Goal: Task Accomplishment & Management: Manage account settings

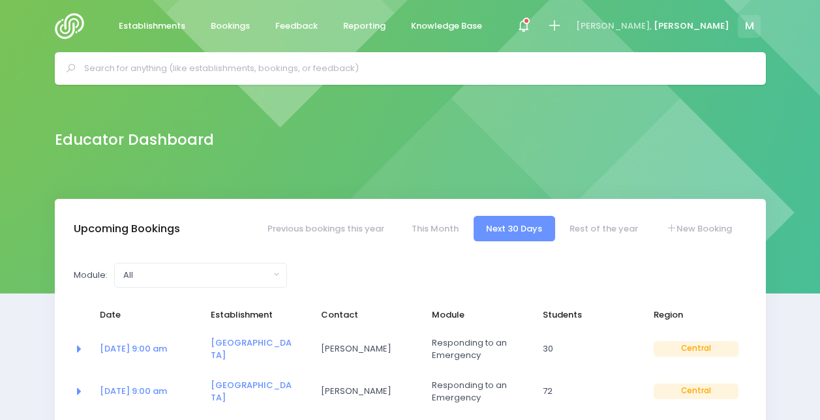
select select "5"
click at [372, 230] on link "Previous bookings this year" at bounding box center [326, 228] width 142 height 25
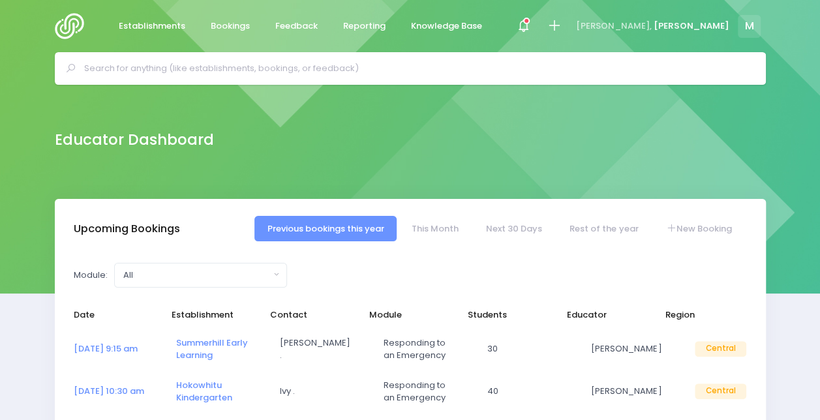
select select "5"
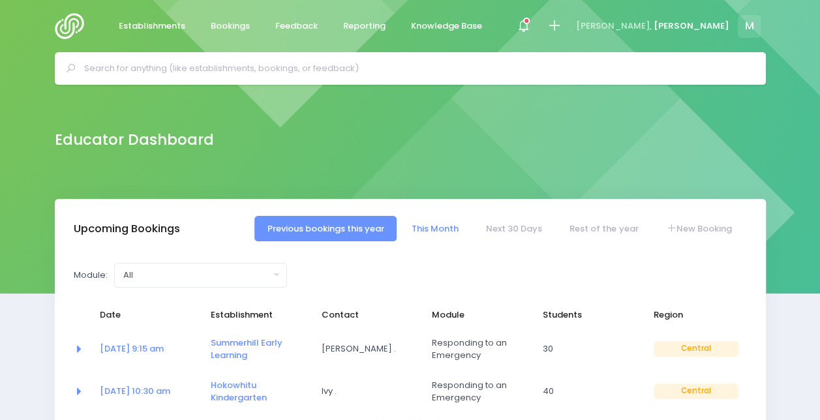
click at [429, 228] on link "This Month" at bounding box center [435, 228] width 72 height 25
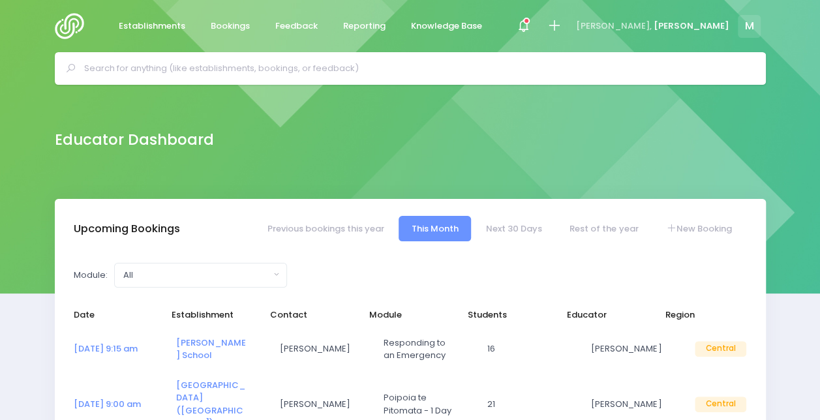
select select "5"
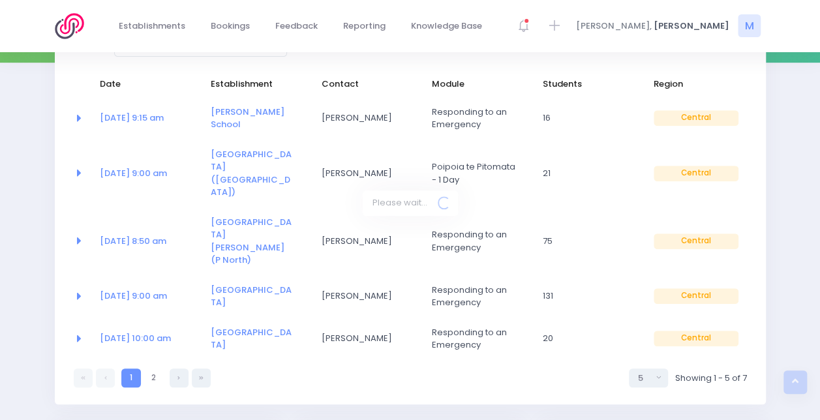
scroll to position [232, 0]
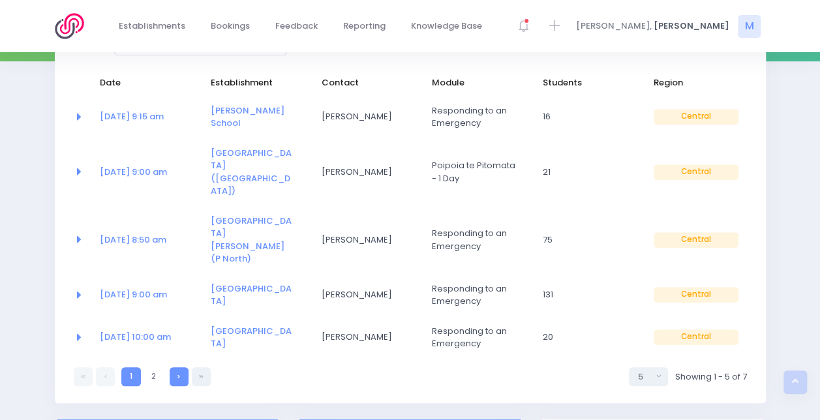
click at [178, 377] on icon at bounding box center [179, 377] width 3 height 0
select select "5"
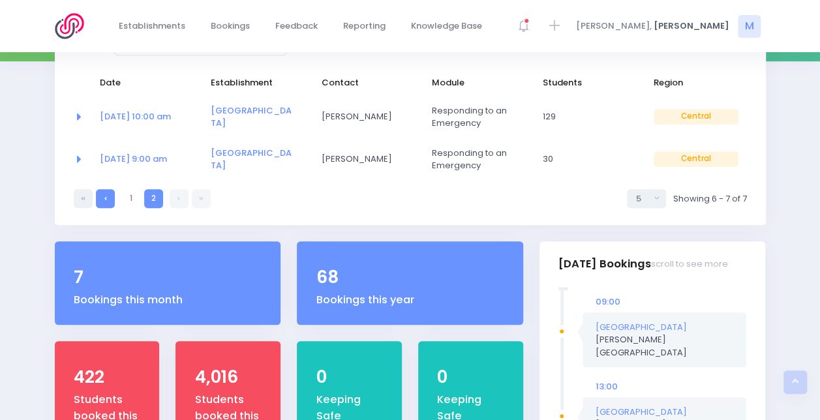
click at [100, 198] on link at bounding box center [105, 198] width 19 height 19
select select "5"
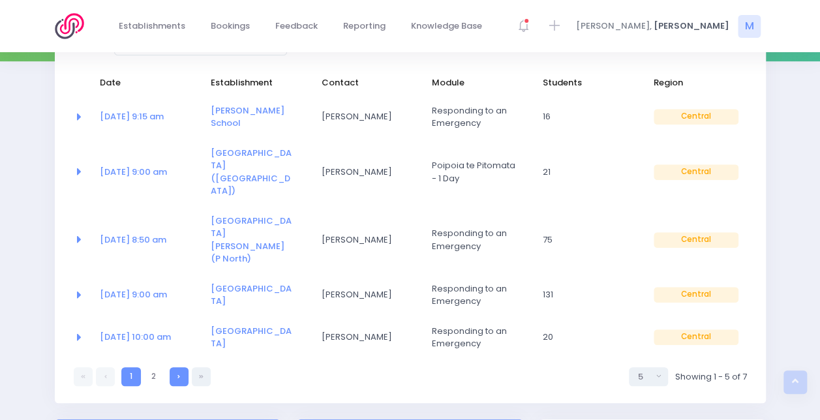
click at [174, 367] on link at bounding box center [179, 376] width 19 height 19
select select "5"
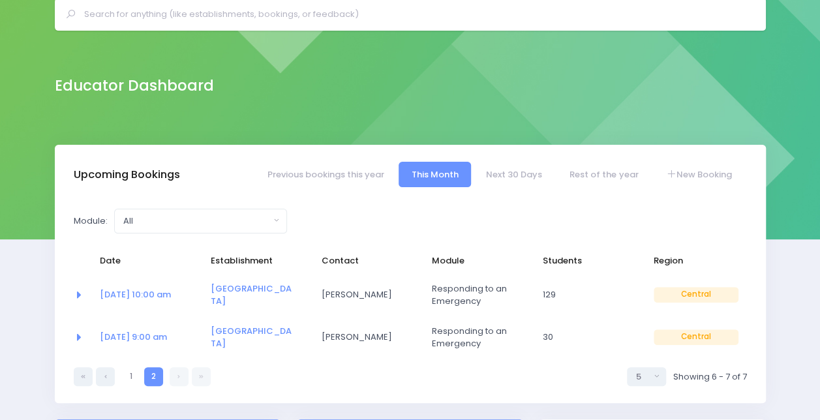
scroll to position [40, 0]
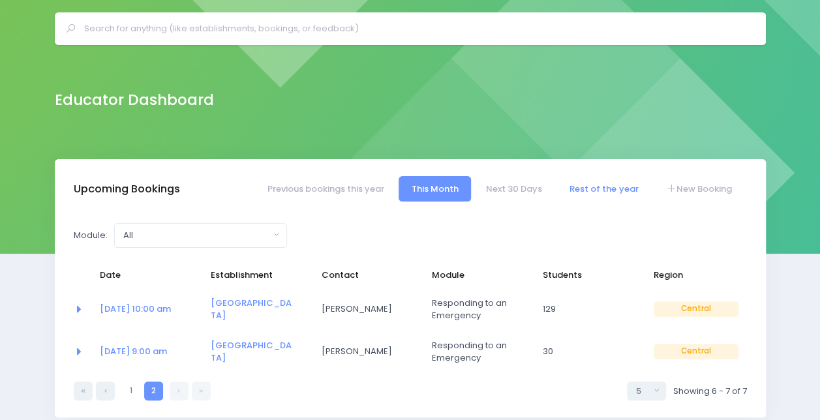
click at [598, 185] on link "Rest of the year" at bounding box center [604, 188] width 94 height 25
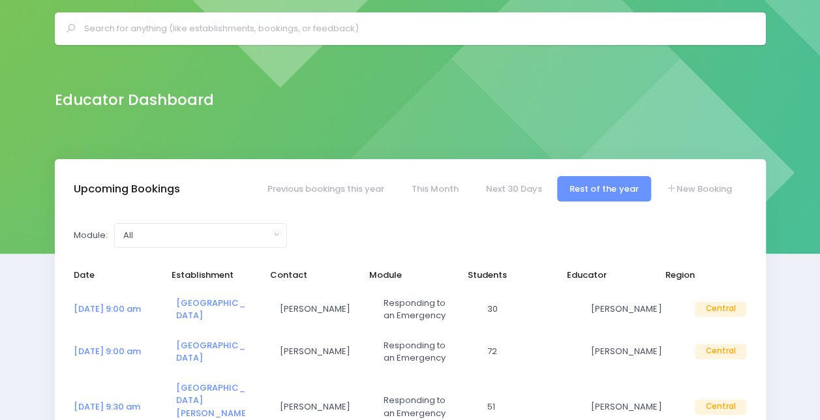
select select "5"
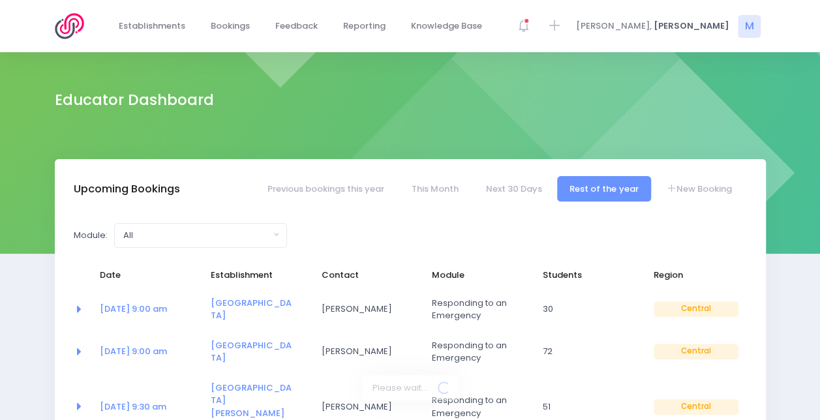
scroll to position [231, 0]
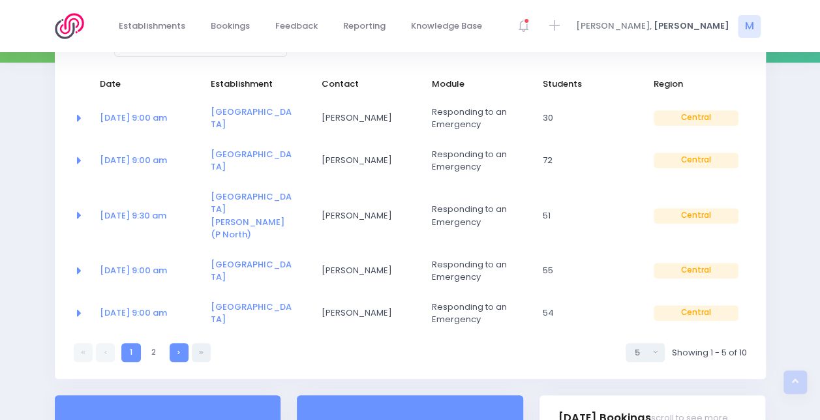
click at [179, 343] on link at bounding box center [179, 352] width 19 height 19
select select "5"
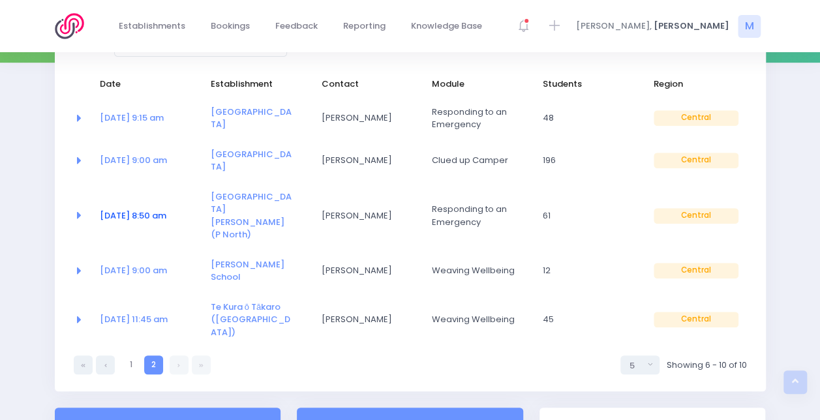
click at [132, 209] on link "19 Sep at 8:50 am" at bounding box center [133, 215] width 67 height 12
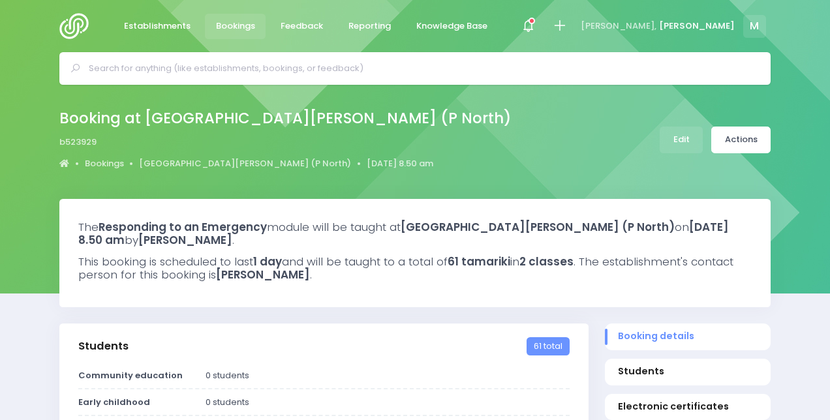
select select "5"
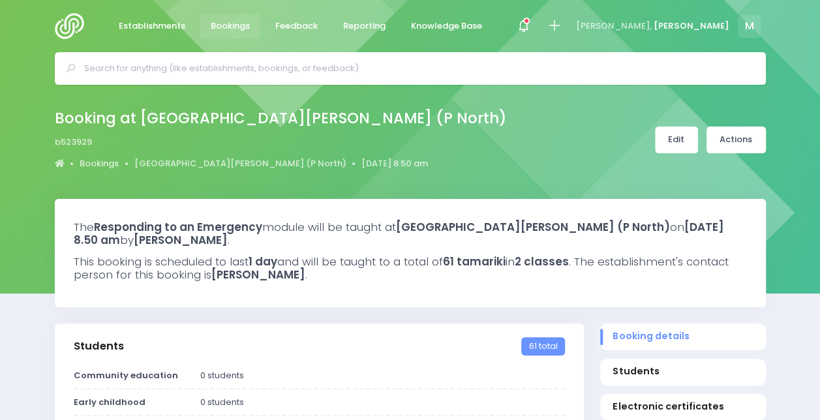
click at [670, 133] on link "Edit" at bounding box center [676, 140] width 43 height 27
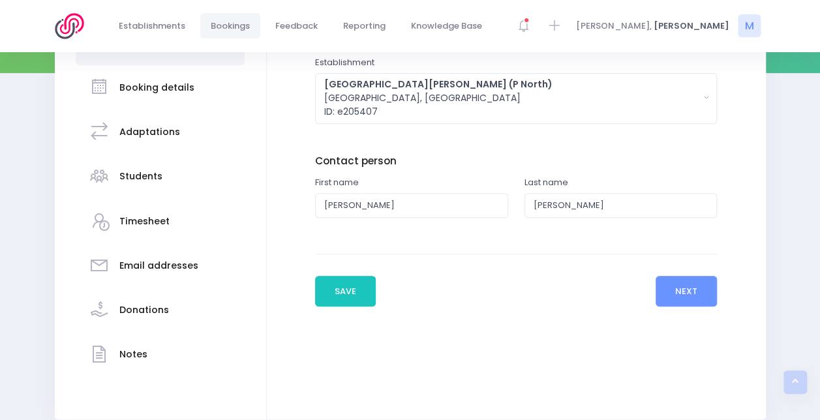
scroll to position [221, 0]
click at [146, 89] on h3 "Booking details" at bounding box center [156, 87] width 75 height 11
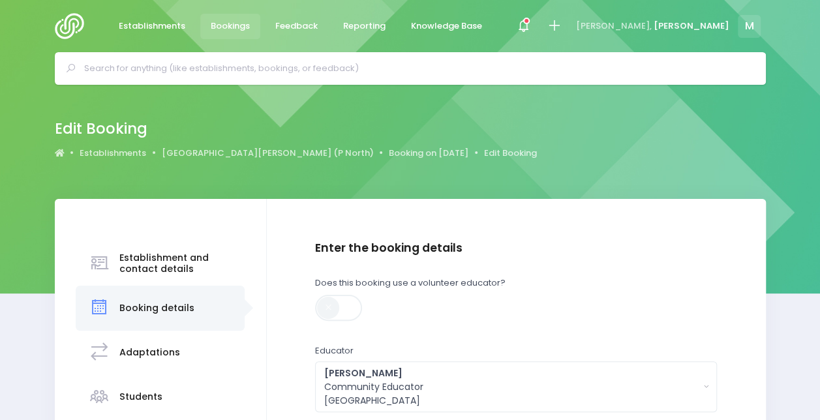
scroll to position [307, 0]
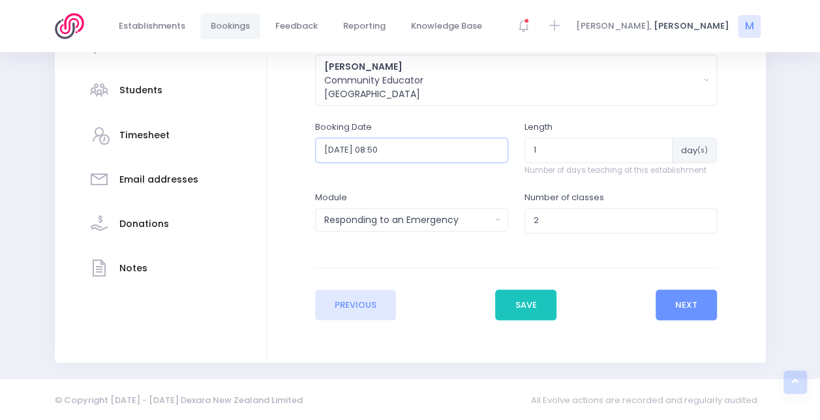
click at [461, 144] on input "2025-09-19 08:50" at bounding box center [411, 150] width 193 height 25
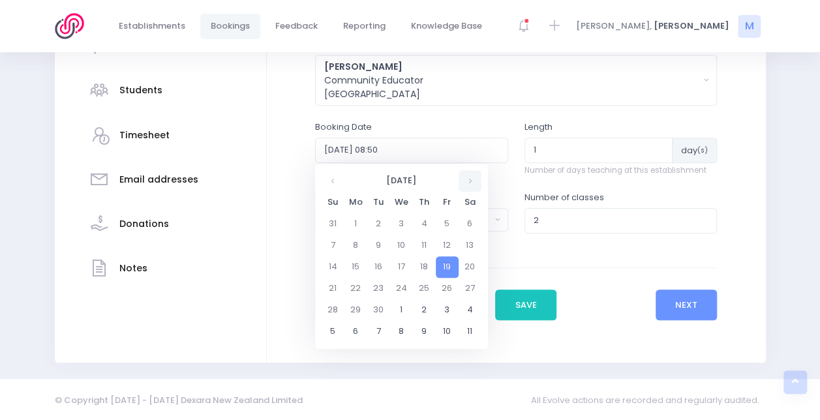
click at [480, 178] on th at bounding box center [470, 181] width 23 height 22
click at [444, 244] on td "10" at bounding box center [447, 246] width 23 height 22
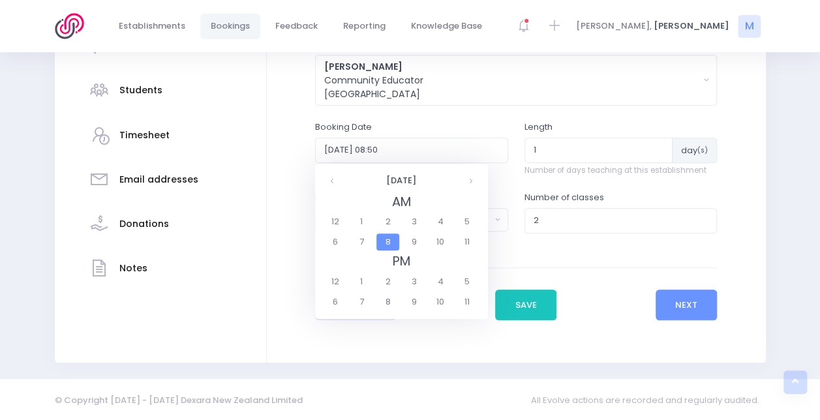
click at [386, 240] on span "8" at bounding box center [388, 242] width 23 height 17
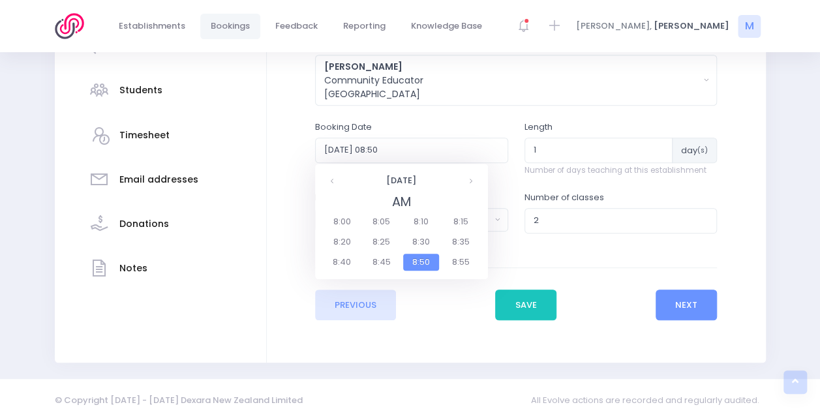
click at [416, 260] on span "8:50" at bounding box center [421, 262] width 37 height 17
type input "2025-10-10 08:50"
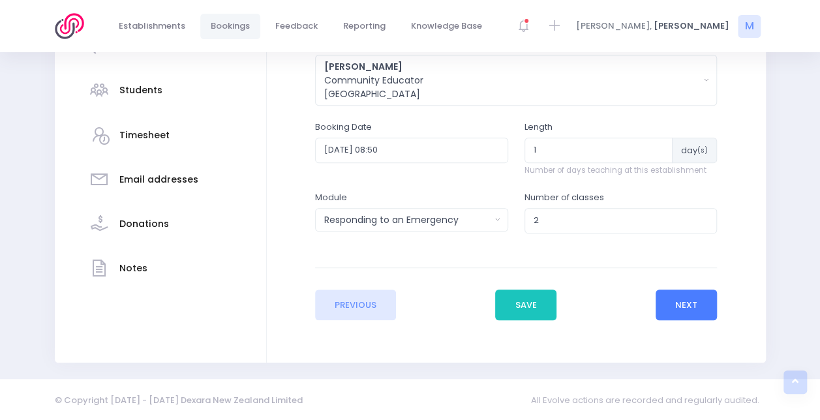
click at [707, 312] on button "Next" at bounding box center [687, 305] width 62 height 31
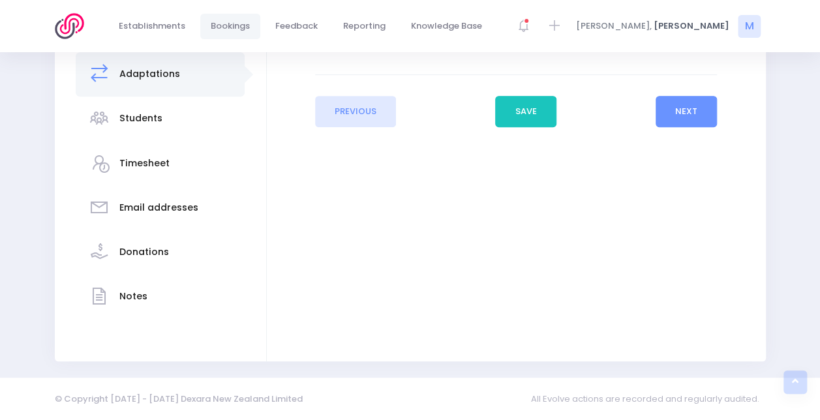
click at [130, 296] on h3 "Notes" at bounding box center [133, 296] width 28 height 11
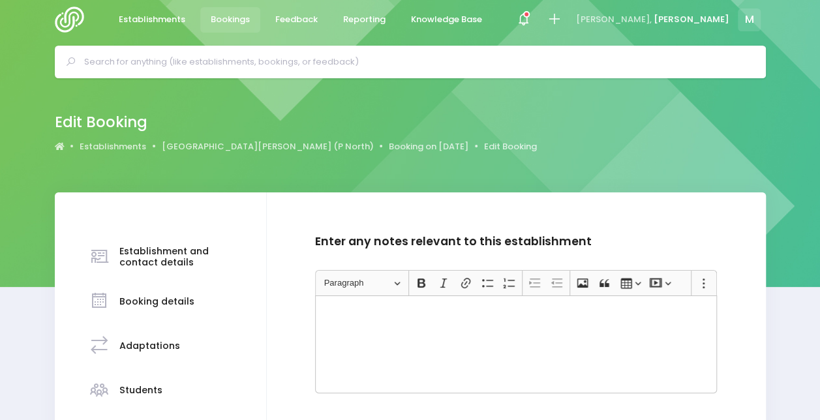
scroll to position [0, 0]
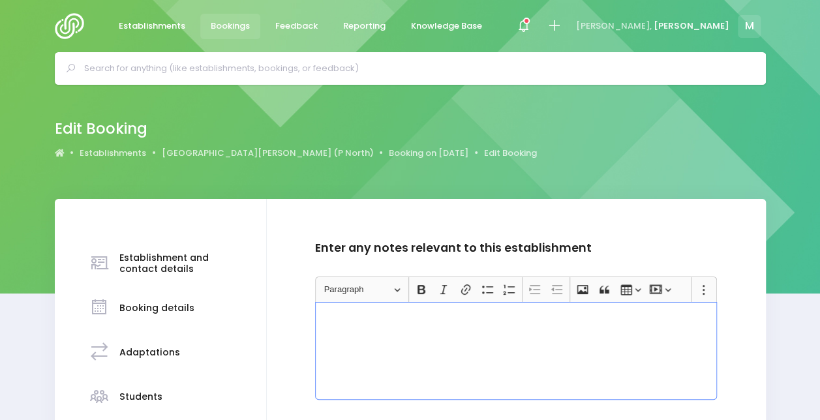
click at [397, 331] on div "Rich Text Editor, main" at bounding box center [516, 351] width 402 height 98
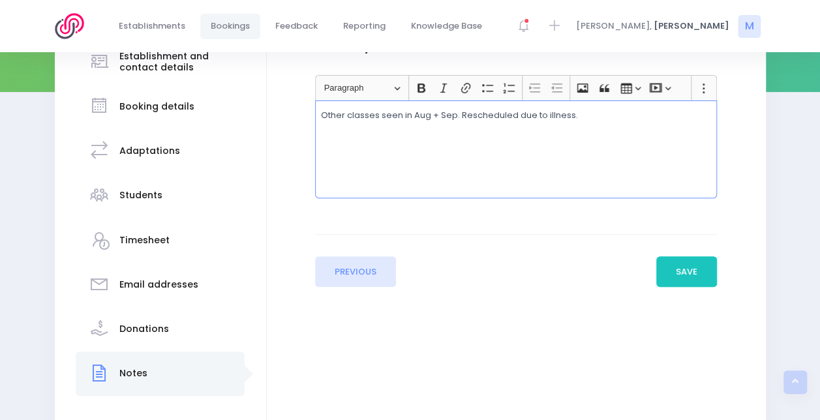
scroll to position [202, 0]
click at [694, 277] on button "Save" at bounding box center [686, 271] width 61 height 31
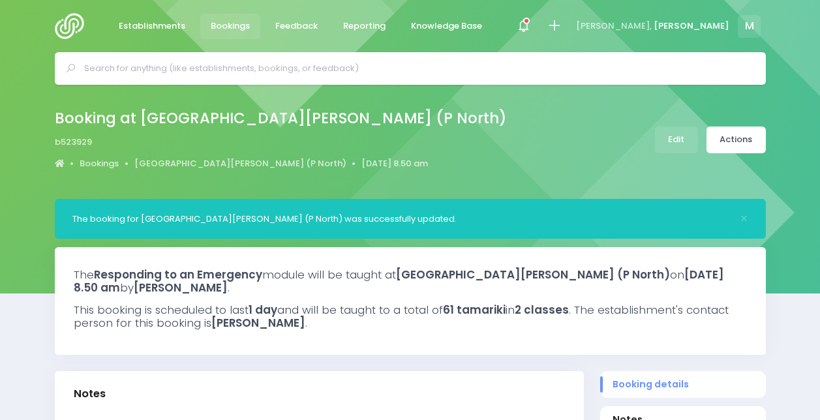
select select "5"
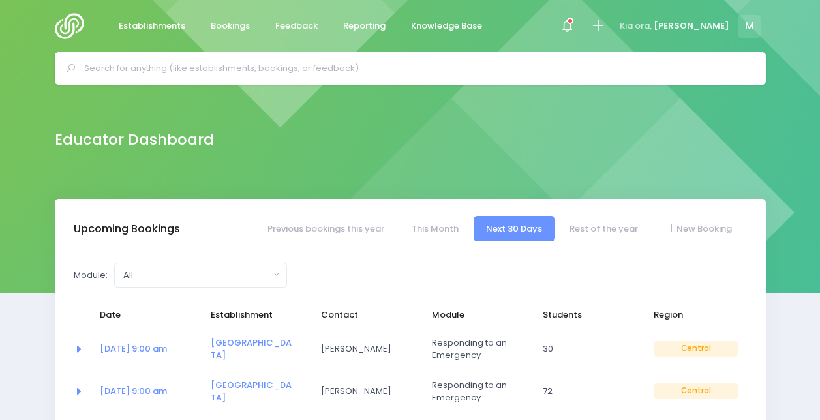
select select "5"
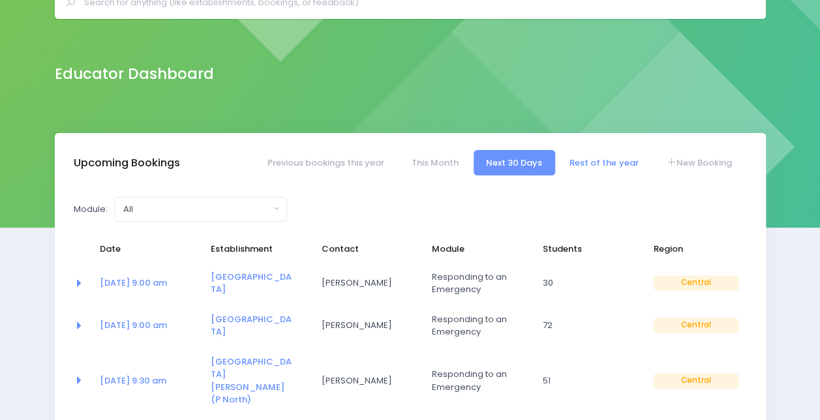
scroll to position [65, 0]
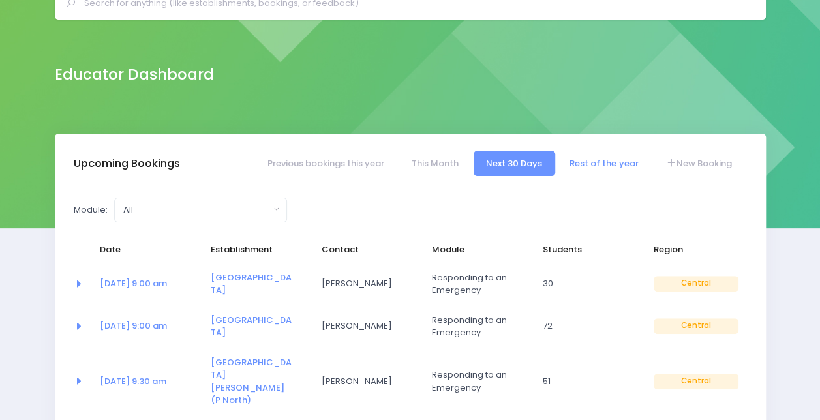
click at [603, 157] on link "Rest of the year" at bounding box center [604, 163] width 94 height 25
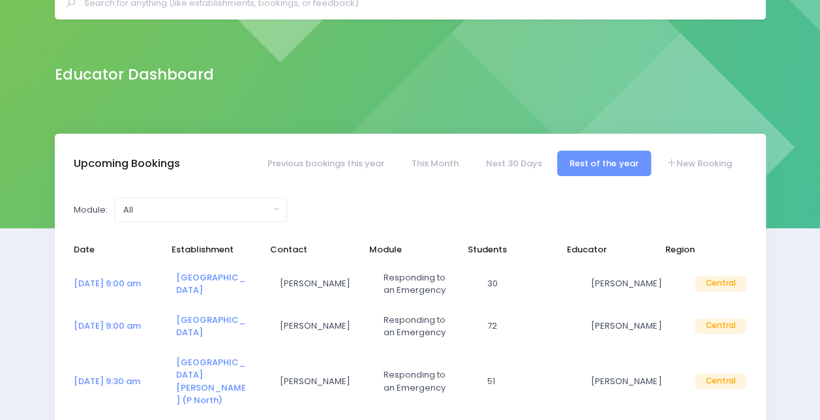
select select "5"
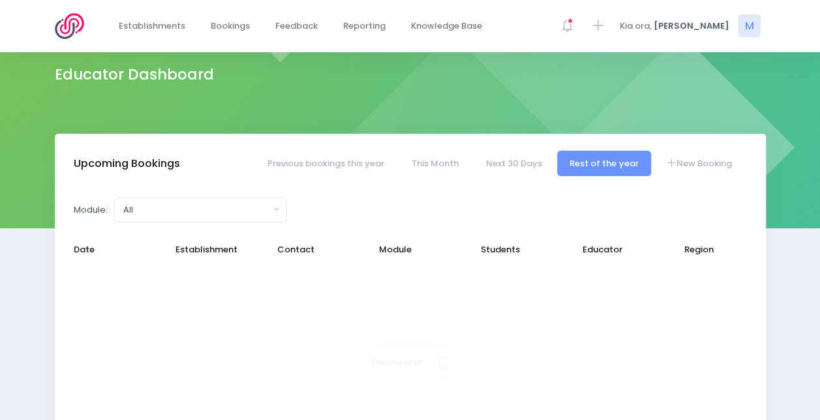
scroll to position [375, 0]
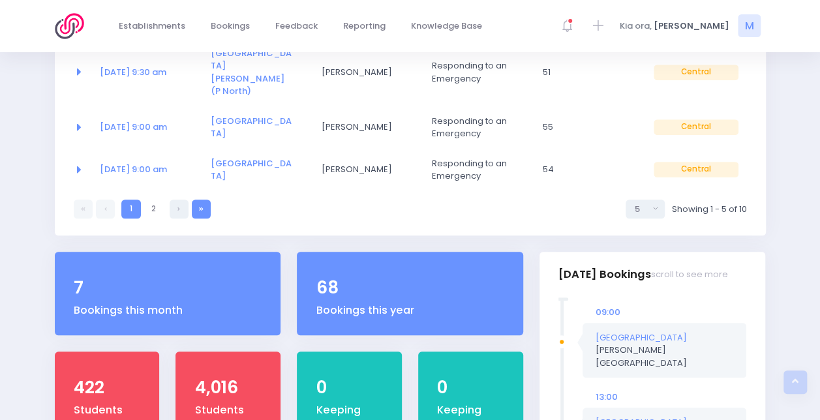
click at [205, 200] on link at bounding box center [201, 209] width 19 height 19
select select "5"
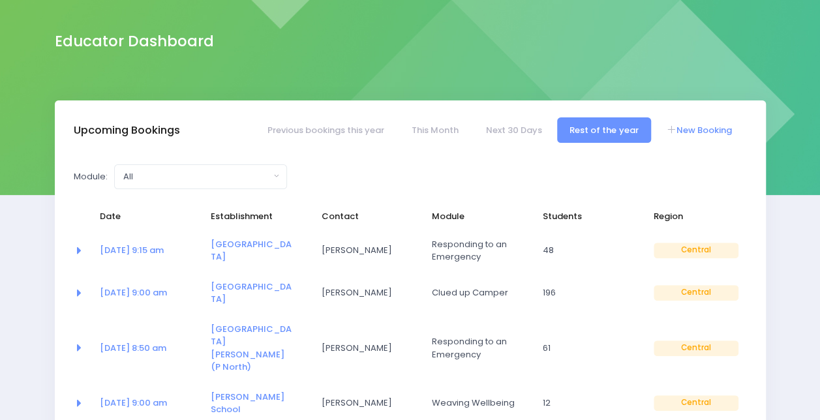
scroll to position [100, 0]
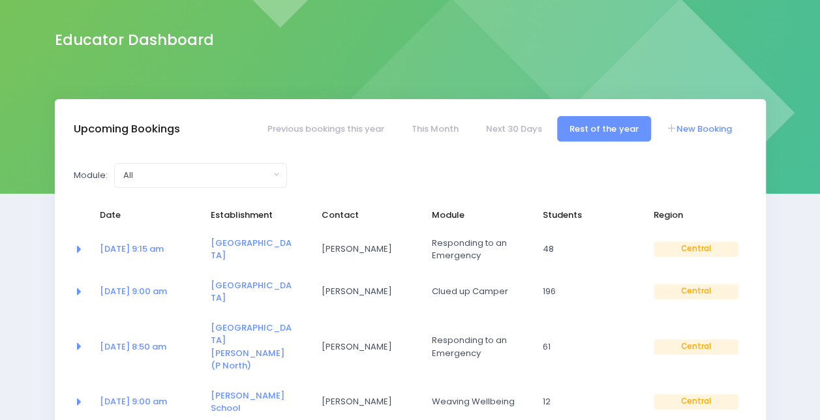
click at [697, 131] on link "New Booking" at bounding box center [698, 128] width 91 height 25
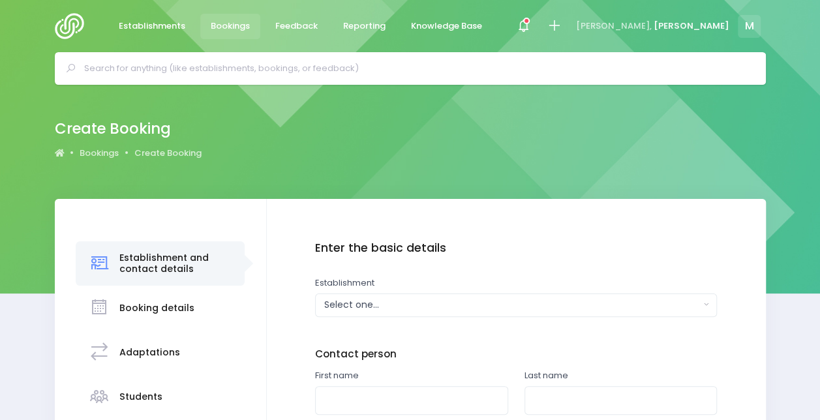
scroll to position [3, 0]
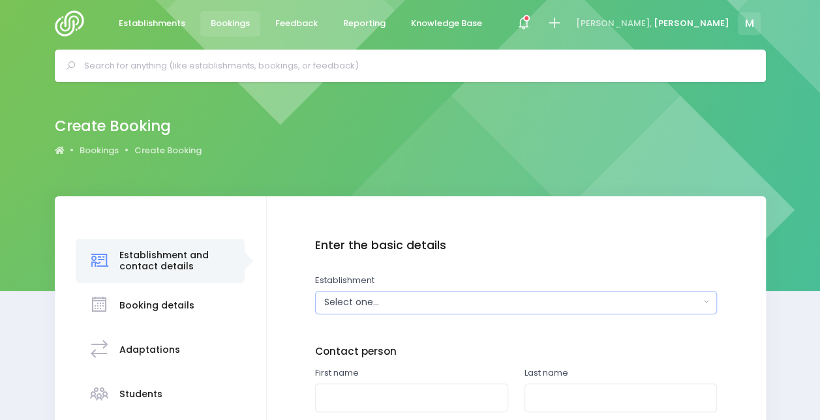
click at [392, 301] on div "Select one..." at bounding box center [512, 303] width 376 height 14
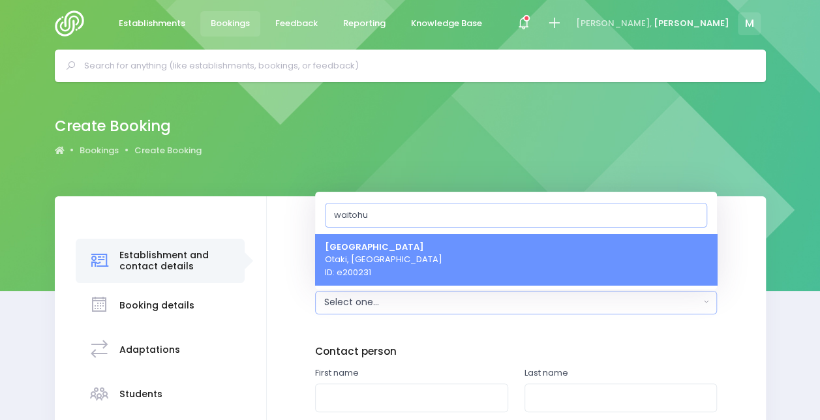
type input "waitohu"
click at [371, 255] on span "Waitohu School Otaki, Central Region ID: e200231" at bounding box center [383, 259] width 117 height 39
select select "200231"
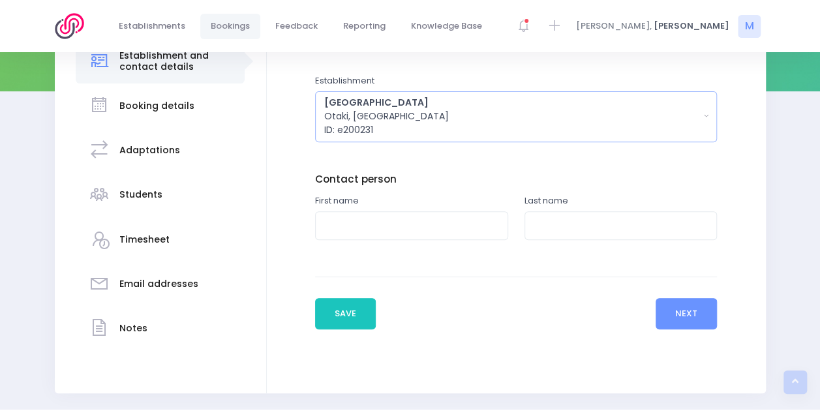
scroll to position [204, 0]
click at [356, 224] on input "text" at bounding box center [411, 224] width 193 height 29
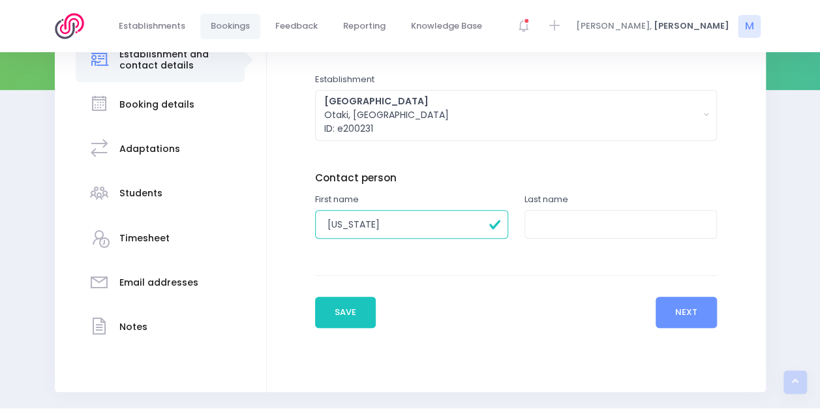
type input "[US_STATE]"
click at [540, 230] on input "text" at bounding box center [621, 224] width 193 height 29
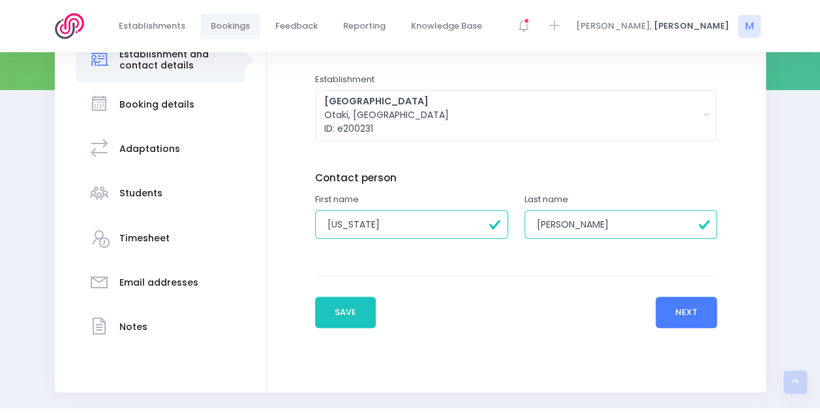
type input "Curtis"
click at [698, 305] on button "Next" at bounding box center [687, 312] width 62 height 31
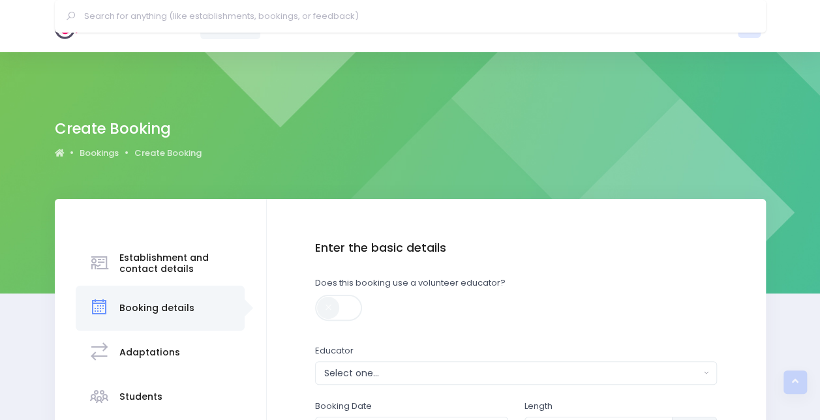
scroll to position [279, 0]
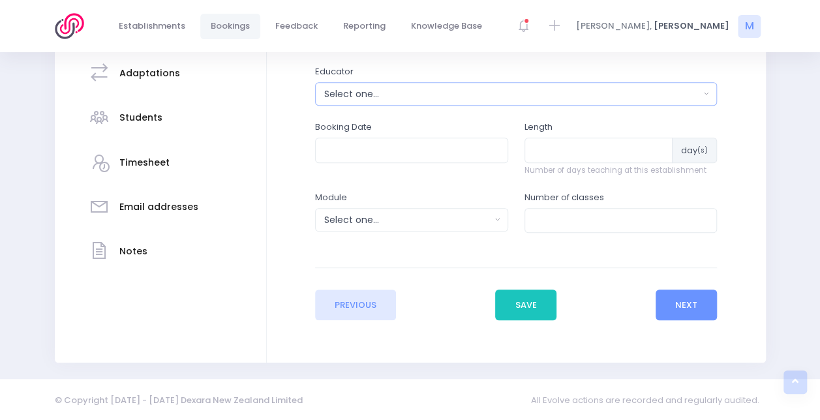
click at [395, 94] on div "Select one..." at bounding box center [512, 94] width 376 height 14
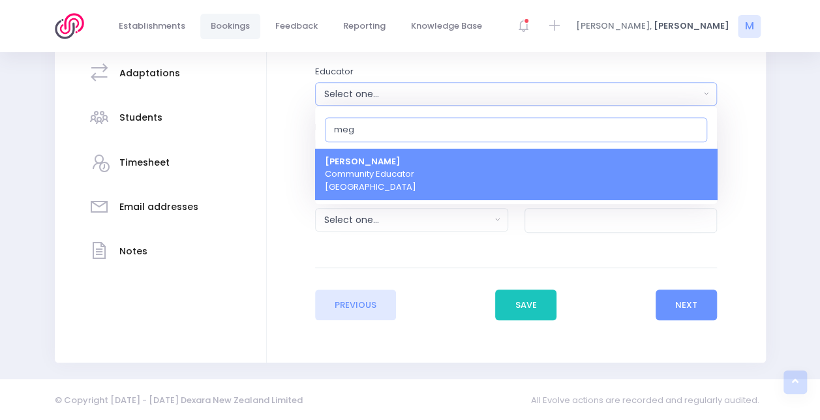
type input "meg"
click at [390, 191] on span "Megan Lawton Community Educator Central Region" at bounding box center [370, 174] width 91 height 39
select select "399566"
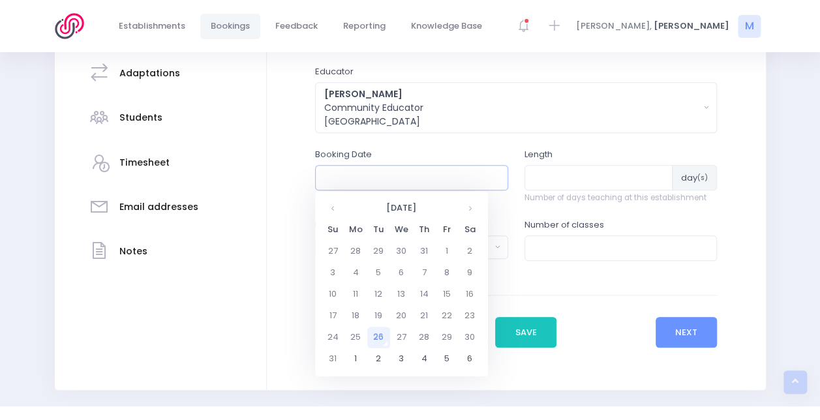
click at [419, 172] on input "text" at bounding box center [411, 177] width 193 height 25
click at [476, 204] on th at bounding box center [470, 209] width 23 height 22
click at [356, 297] on td "10" at bounding box center [356, 295] width 23 height 22
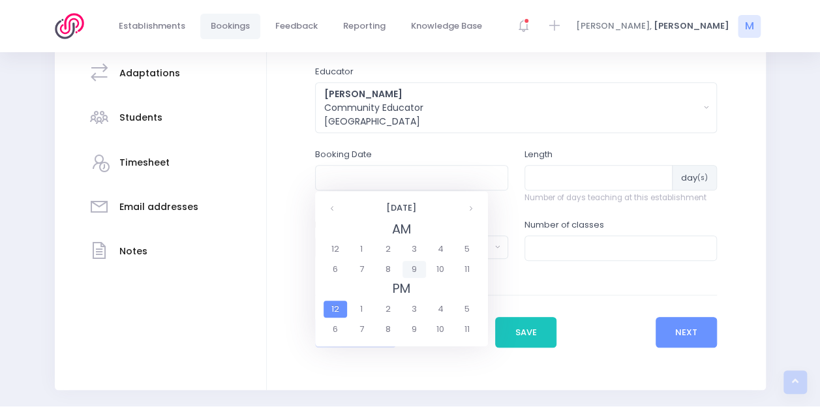
click at [412, 269] on span "9" at bounding box center [414, 269] width 23 height 17
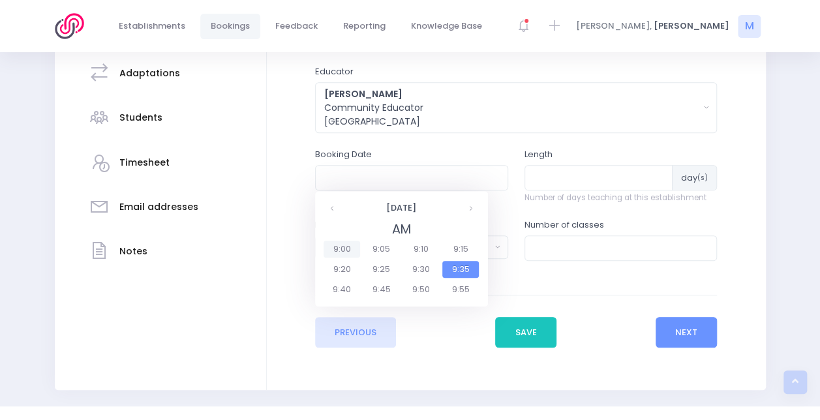
click at [346, 249] on span "9:00" at bounding box center [342, 249] width 37 height 17
type input "10/11/2025 09:00 AM"
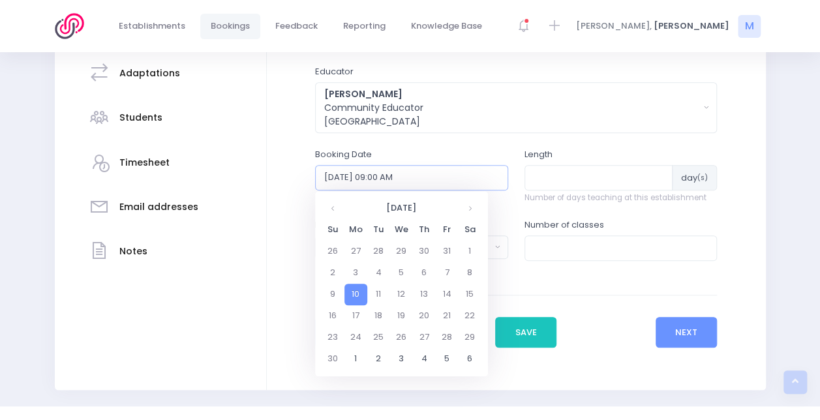
click at [433, 178] on input "10/11/2025 09:00 AM" at bounding box center [411, 177] width 193 height 25
click at [560, 180] on input "number" at bounding box center [599, 177] width 149 height 25
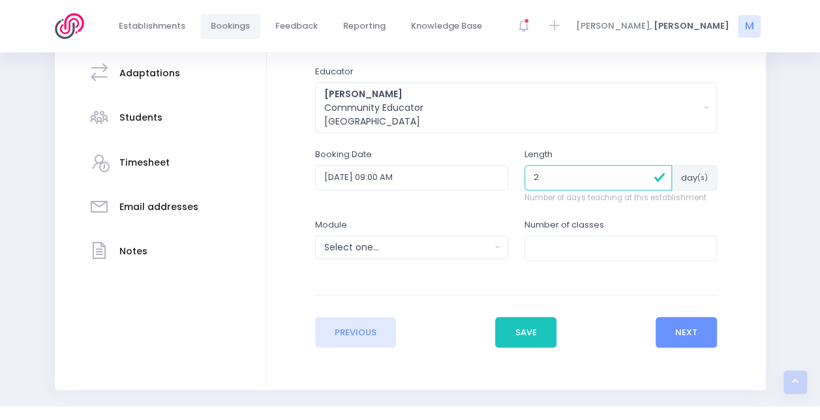
type input "2"
click at [568, 251] on input "number" at bounding box center [621, 248] width 193 height 25
type input "7"
drag, startPoint x: 673, startPoint y: 328, endPoint x: 687, endPoint y: 243, distance: 85.9
click at [687, 243] on form "Enter the basic details Establishment Select one... ** Do not use, double up **…" at bounding box center [516, 155] width 402 height 386
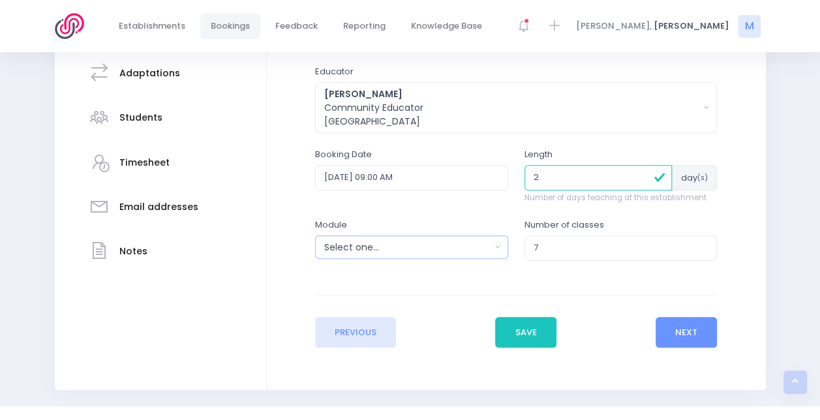
click at [480, 258] on button "Select one..." at bounding box center [411, 247] width 193 height 23
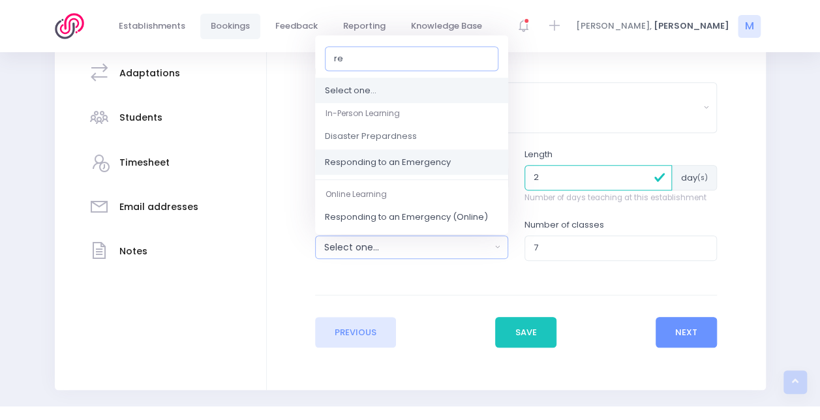
type input "re"
click at [429, 157] on span "Responding to an Emergency" at bounding box center [388, 162] width 126 height 13
select select "Responding to an Emergency"
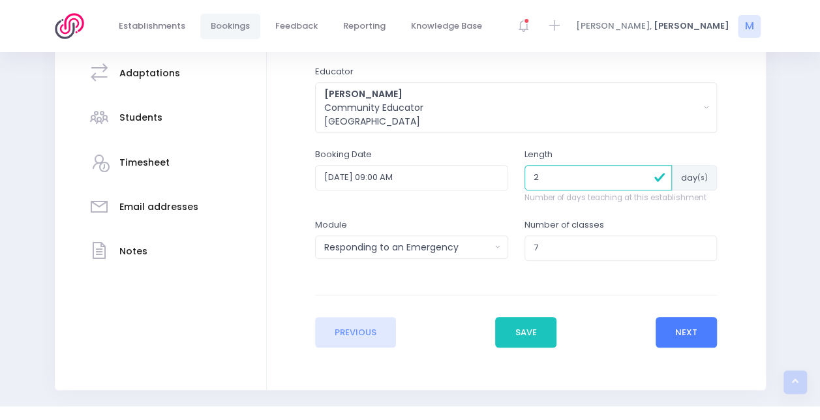
click at [688, 328] on button "Next" at bounding box center [687, 332] width 62 height 31
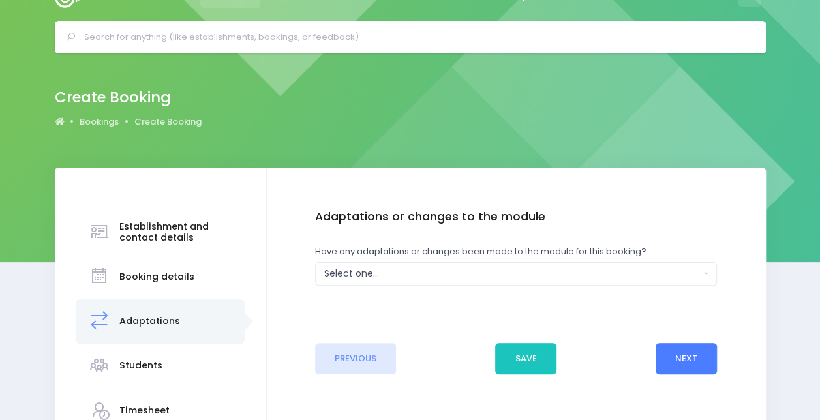
scroll to position [0, 0]
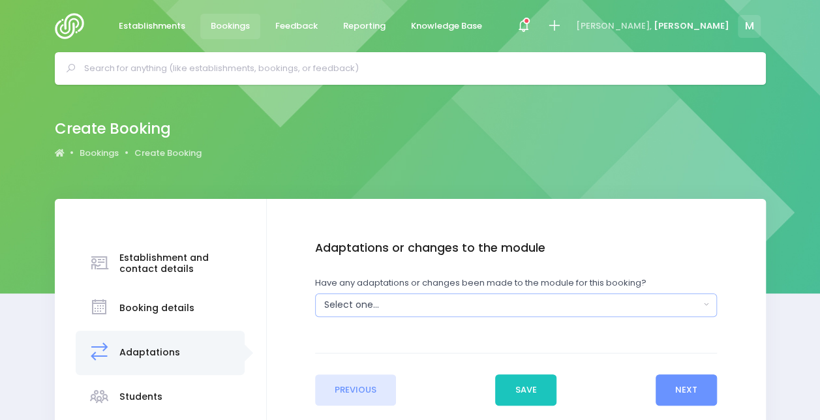
click at [406, 296] on button "Select one..." at bounding box center [516, 305] width 402 height 23
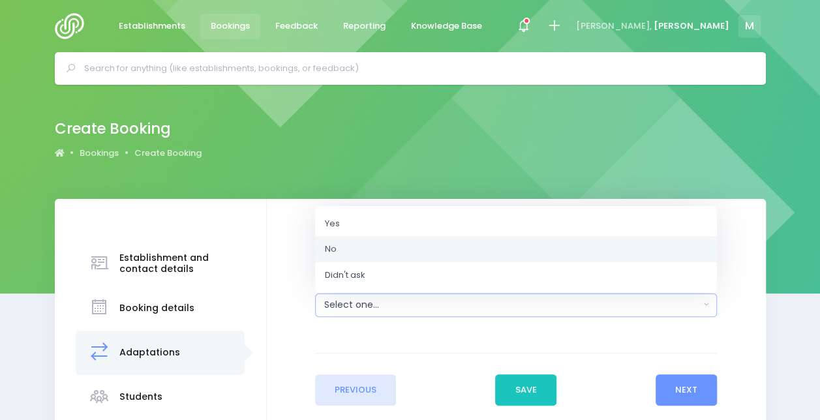
click at [348, 250] on link "No" at bounding box center [516, 249] width 402 height 26
select select "No"
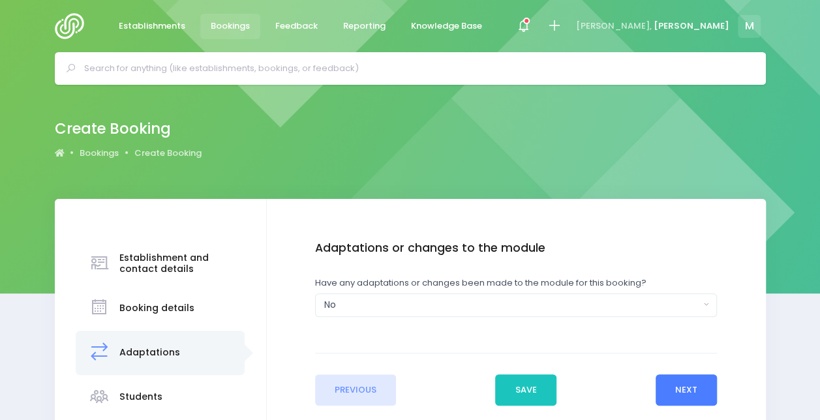
click at [683, 384] on button "Next" at bounding box center [687, 390] width 62 height 31
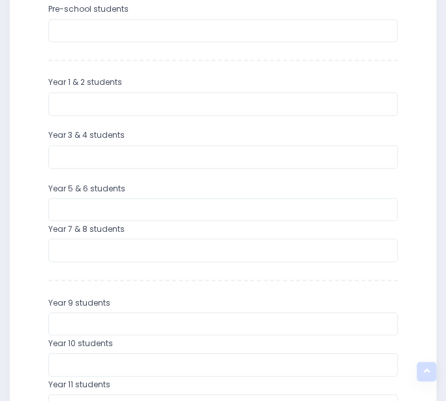
scroll to position [499, 0]
click at [149, 107] on input "number" at bounding box center [223, 104] width 350 height 23
type input "62"
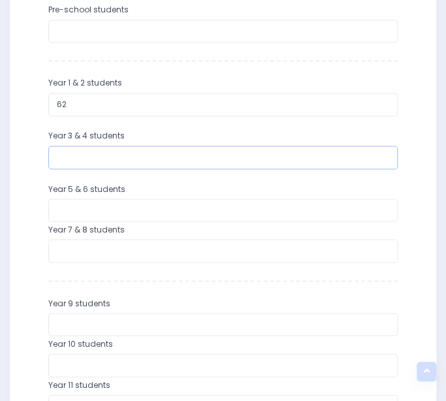
click at [129, 160] on input "number" at bounding box center [223, 157] width 350 height 23
type input "42"
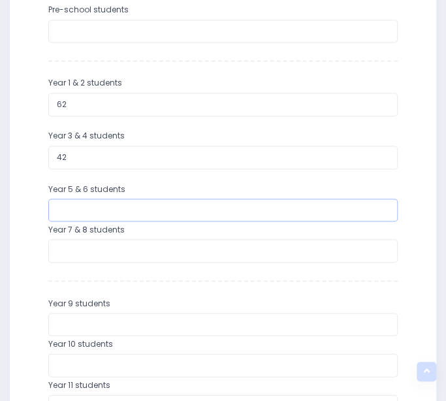
click at [81, 202] on input "number" at bounding box center [223, 209] width 350 height 23
type input "42"
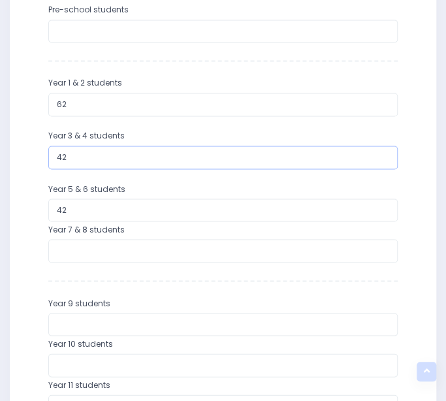
drag, startPoint x: 93, startPoint y: 155, endPoint x: 0, endPoint y: 153, distance: 92.7
click at [0, 153] on div "Establishment and contact details Booking details Students" at bounding box center [223, 154] width 446 height 1034
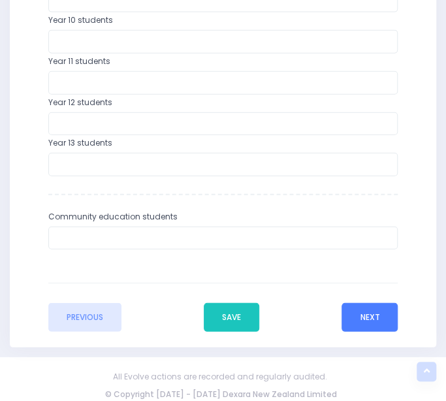
type input "65"
click at [369, 311] on button "Next" at bounding box center [369, 317] width 56 height 29
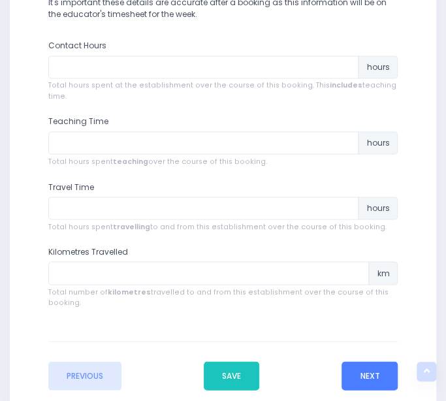
scroll to position [522, 0]
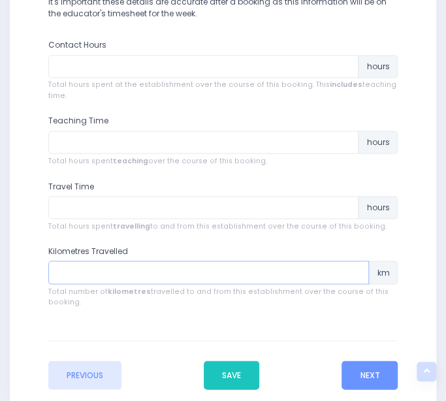
click at [102, 260] on input "number" at bounding box center [208, 271] width 321 height 23
type input "1"
type input "264"
click at [102, 196] on input "2" at bounding box center [203, 207] width 311 height 23
type input "2"
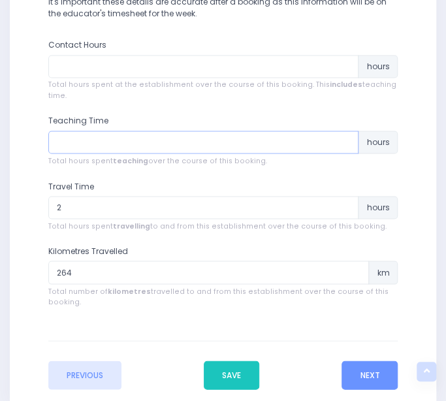
click at [108, 131] on input "number" at bounding box center [203, 142] width 311 height 23
type input "8.75"
click at [114, 66] on input "number" at bounding box center [203, 66] width 311 height 23
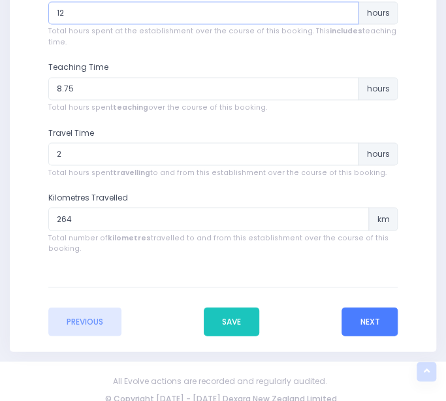
type input "12"
click at [365, 309] on button "Next" at bounding box center [369, 321] width 56 height 29
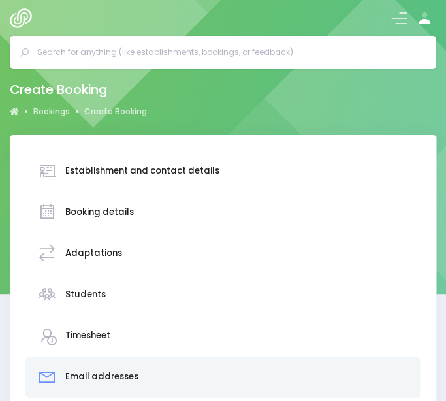
scroll to position [335, 0]
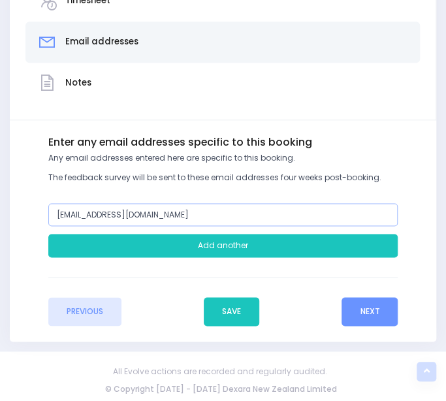
drag, startPoint x: 78, startPoint y: 216, endPoint x: 0, endPoint y: 216, distance: 77.7
click at [0, 216] on div "Establishment and contact details Booking details Students" at bounding box center [223, 70] width 446 height 541
type input "[US_STATE][EMAIL_ADDRESS][DOMAIN_NAME]"
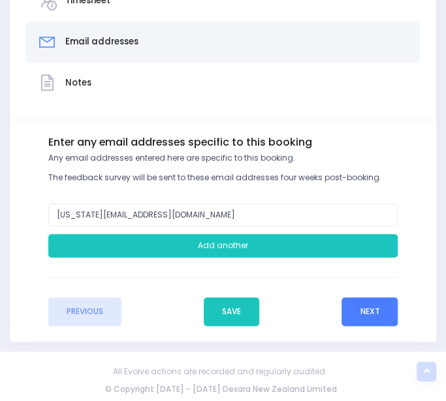
click at [375, 311] on button "Next" at bounding box center [369, 311] width 56 height 29
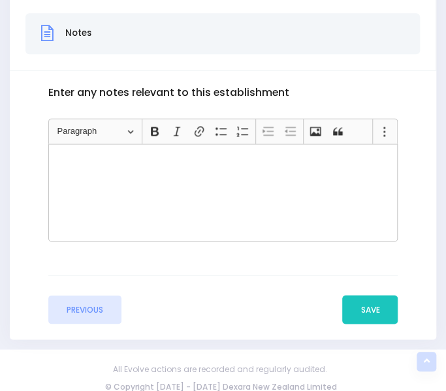
scroll to position [386, 0]
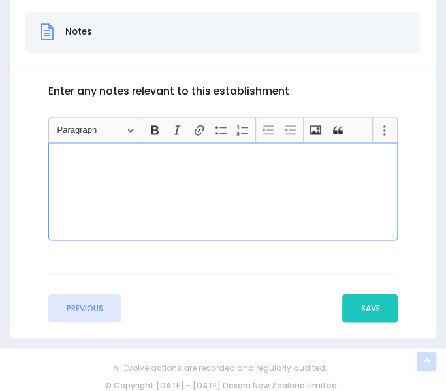
click at [262, 190] on div "Rich Text Editor, main" at bounding box center [223, 191] width 350 height 98
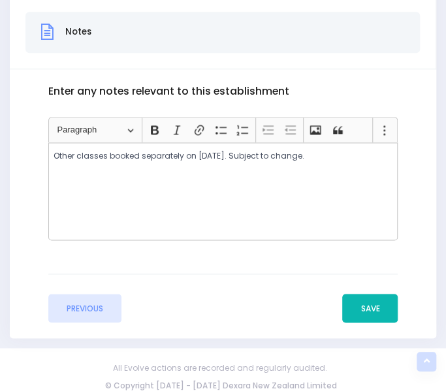
click at [377, 309] on button "Save" at bounding box center [369, 308] width 55 height 29
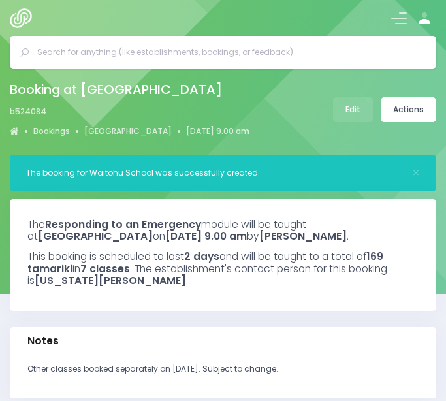
select select "5"
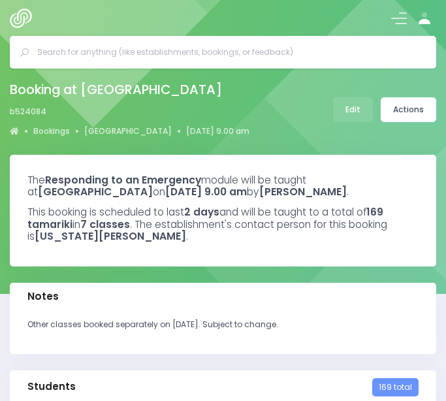
select select "5"
click at [16, 19] on img at bounding box center [24, 18] width 28 height 20
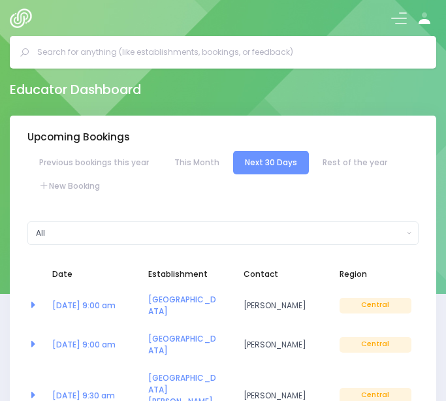
select select "5"
click at [74, 191] on link "New Booking" at bounding box center [69, 185] width 84 height 23
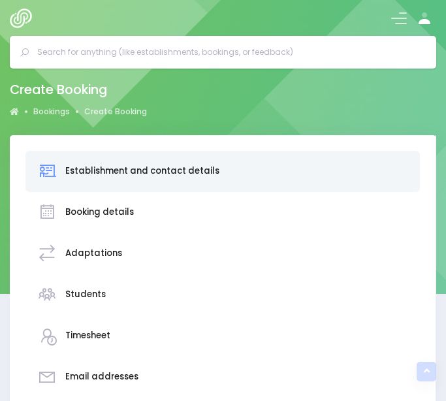
scroll to position [444, 0]
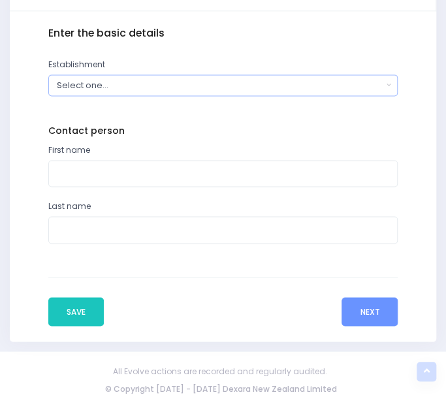
click at [134, 84] on div "Select one..." at bounding box center [220, 85] width 326 height 12
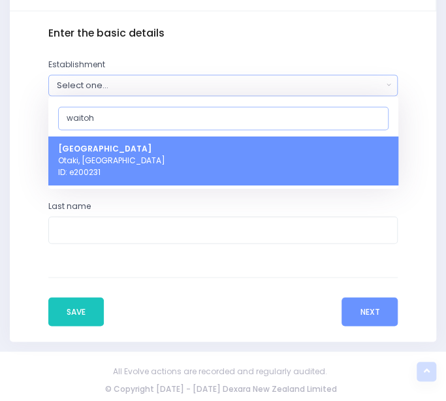
type input "waitoh"
click at [150, 162] on link "Waitohu School Otaki, Central Region ID: e200231" at bounding box center [223, 160] width 350 height 48
select select "200231"
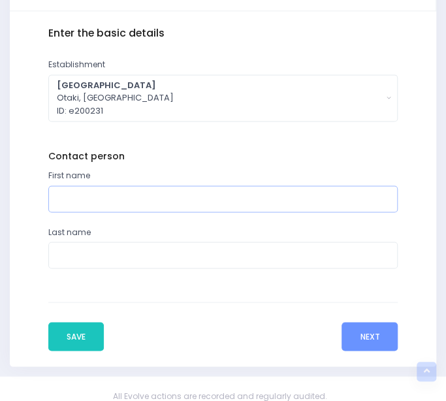
click at [100, 198] on input "text" at bounding box center [223, 198] width 350 height 27
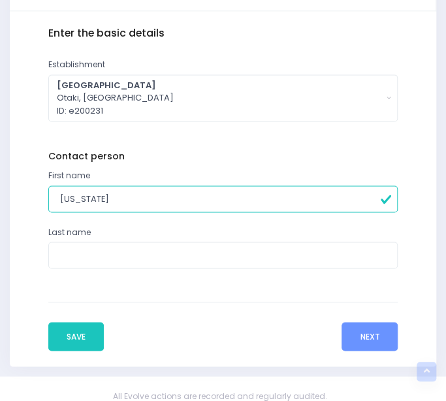
type input "Maine"
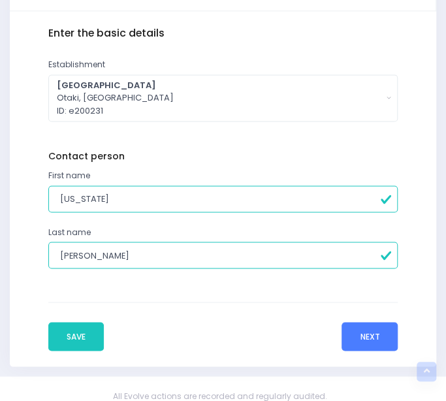
type input "[PERSON_NAME]"
click at [377, 332] on button "Next" at bounding box center [369, 336] width 56 height 29
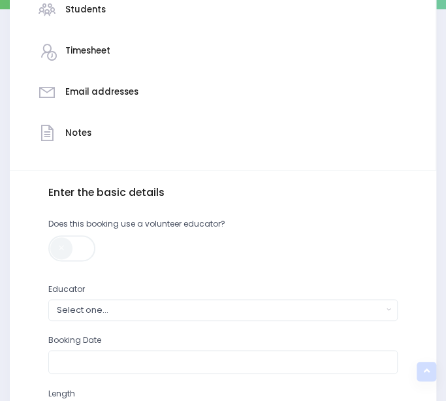
scroll to position [484, 0]
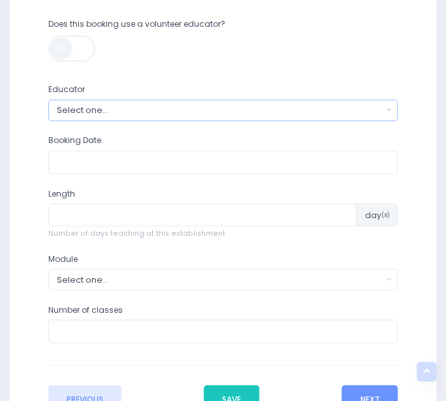
click at [80, 110] on div "Select one..." at bounding box center [220, 110] width 326 height 12
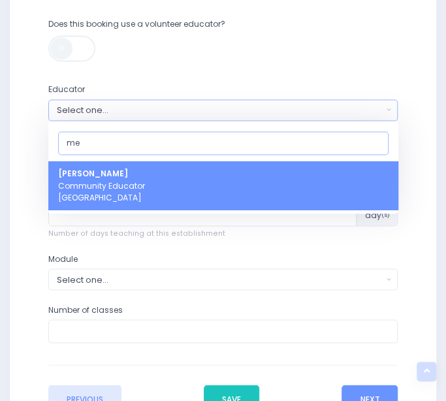
type input "me"
click at [111, 165] on link "Megan Lawton Community Educator Central Region" at bounding box center [223, 185] width 350 height 48
select select "399566"
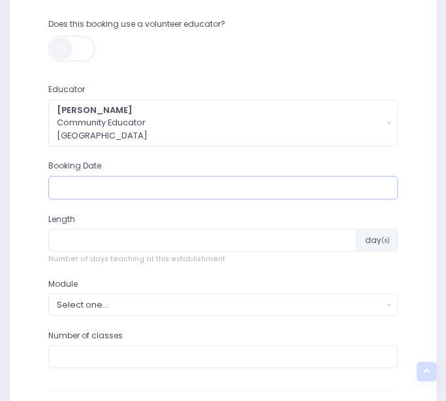
click at [115, 192] on input "text" at bounding box center [223, 187] width 350 height 23
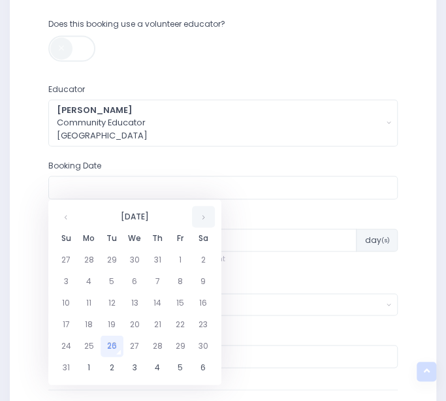
click at [204, 217] on th at bounding box center [203, 217] width 23 height 22
click at [111, 324] on td "18" at bounding box center [111, 324] width 23 height 22
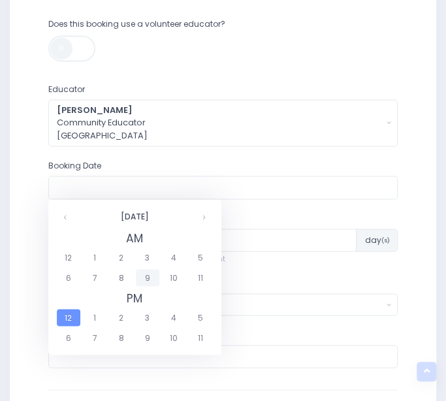
click at [148, 276] on span "9" at bounding box center [147, 277] width 23 height 17
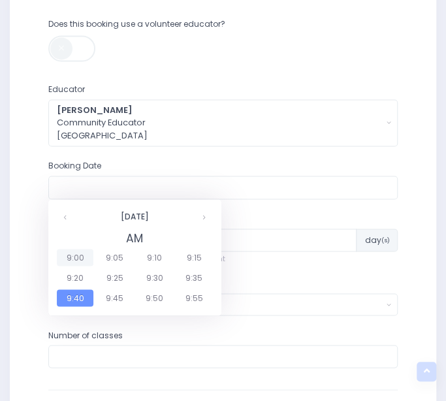
click at [84, 258] on span "9:00" at bounding box center [75, 257] width 37 height 17
type input "18/11/2025 09:00 AM"
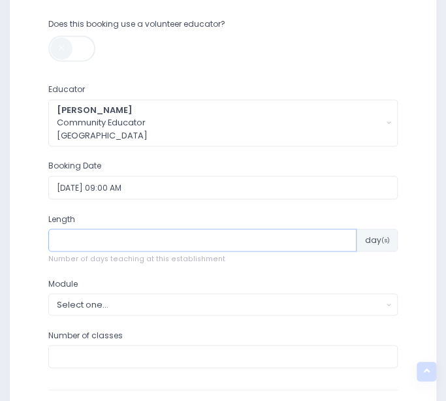
click at [123, 233] on input "number" at bounding box center [202, 239] width 309 height 23
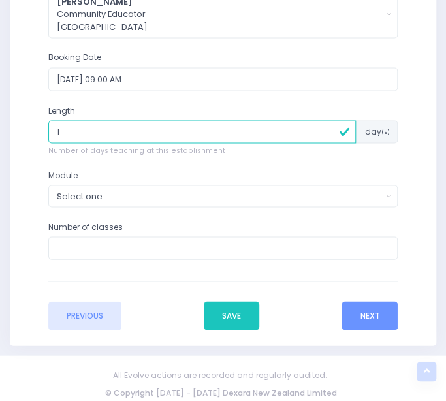
type input "1"
click at [107, 198] on div "Select one..." at bounding box center [220, 195] width 326 height 12
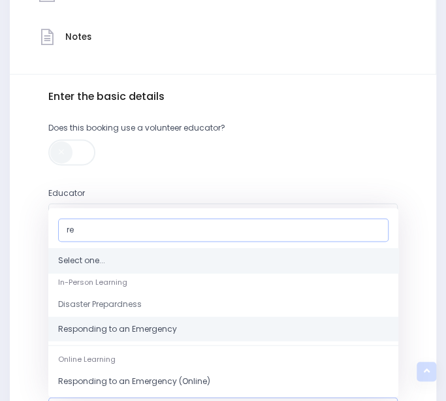
type input "re"
click at [97, 323] on span "Responding to an Emergency" at bounding box center [117, 329] width 119 height 12
select select "Responding to an Emergency"
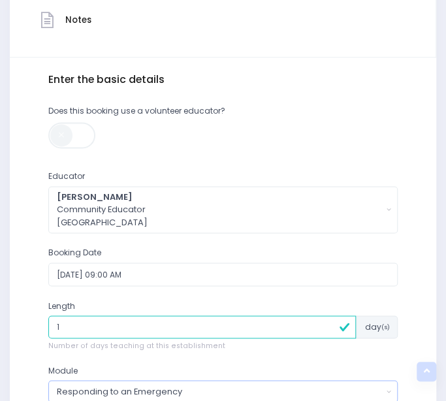
scroll to position [596, 0]
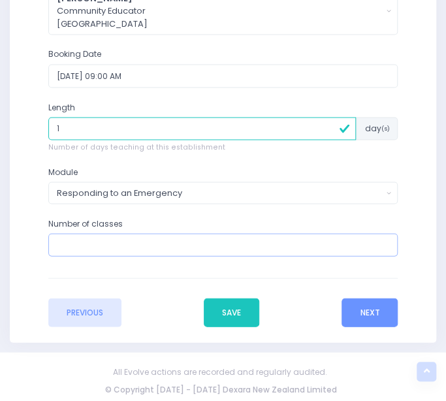
click at [106, 239] on input "number" at bounding box center [223, 244] width 350 height 23
type input "3"
click at [367, 309] on button "Next" at bounding box center [369, 312] width 56 height 29
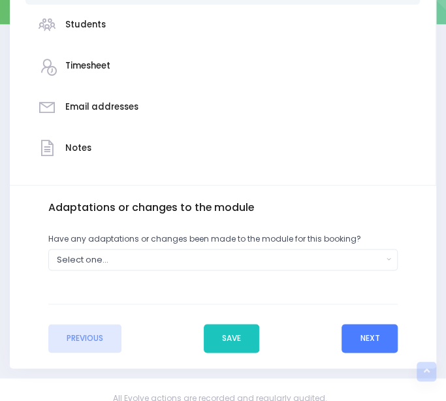
scroll to position [296, 0]
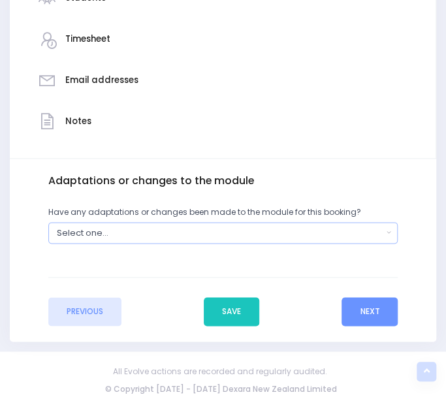
click at [235, 226] on div "Select one..." at bounding box center [220, 232] width 326 height 12
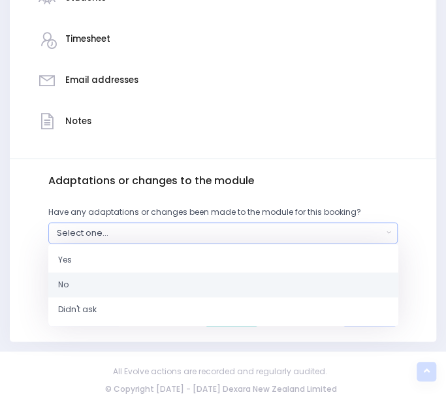
click at [162, 277] on link "No" at bounding box center [223, 284] width 350 height 25
select select "No"
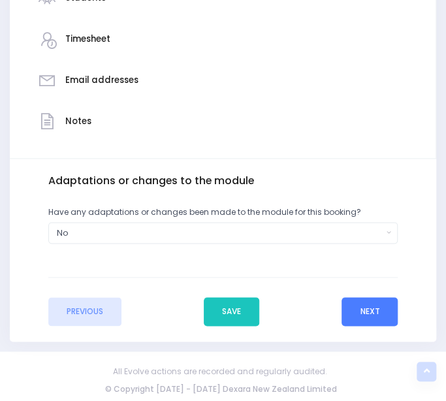
click at [368, 301] on button "Next" at bounding box center [369, 311] width 56 height 29
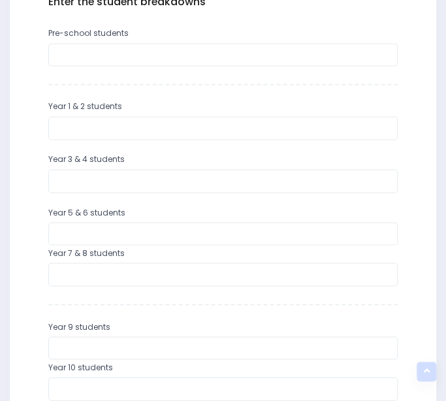
scroll to position [476, 0]
click at [125, 127] on input "number" at bounding box center [223, 127] width 350 height 23
type input "10"
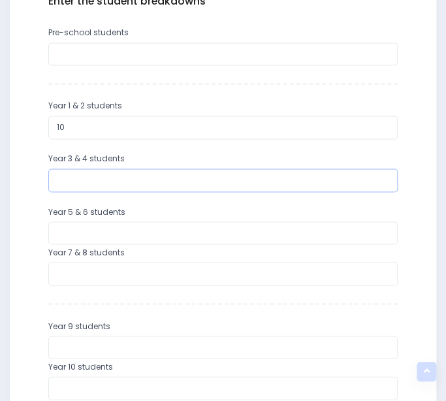
click at [125, 178] on input "number" at bounding box center [223, 179] width 350 height 23
type input "13"
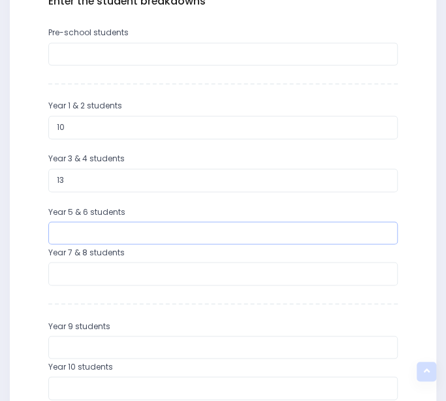
click at [113, 228] on input "number" at bounding box center [223, 232] width 350 height 23
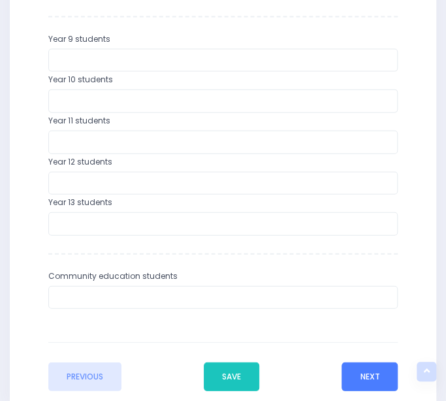
type input "56"
click at [365, 365] on button "Next" at bounding box center [369, 376] width 56 height 29
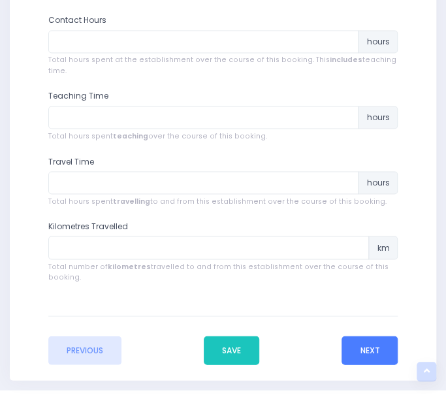
scroll to position [548, 0]
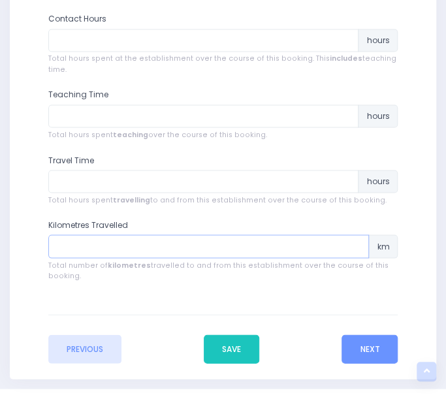
click at [164, 236] on input "number" at bounding box center [208, 245] width 321 height 23
type input "132"
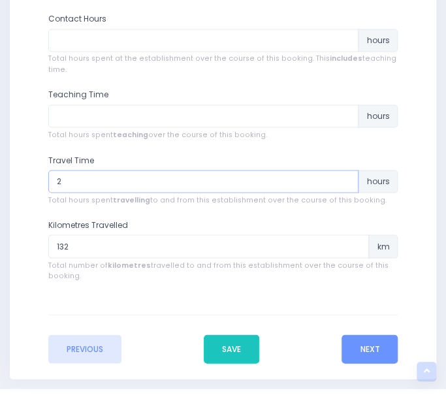
click at [156, 170] on input "2" at bounding box center [203, 181] width 311 height 23
type input "2"
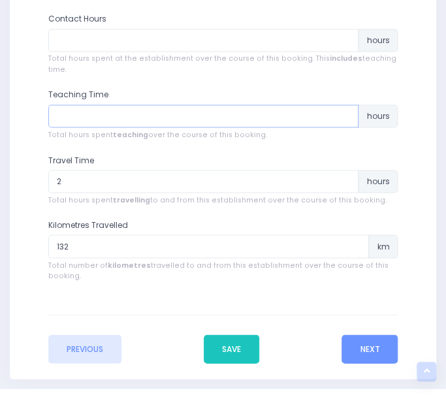
click at [98, 104] on input "number" at bounding box center [203, 115] width 311 height 23
type input "4"
click at [99, 39] on input "number" at bounding box center [203, 40] width 311 height 23
type input "6"
click at [67, 106] on input "4" at bounding box center [203, 115] width 311 height 23
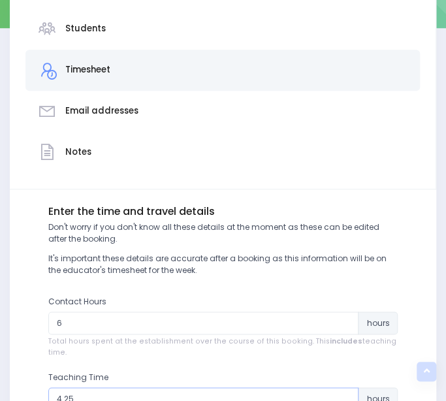
scroll to position [576, 0]
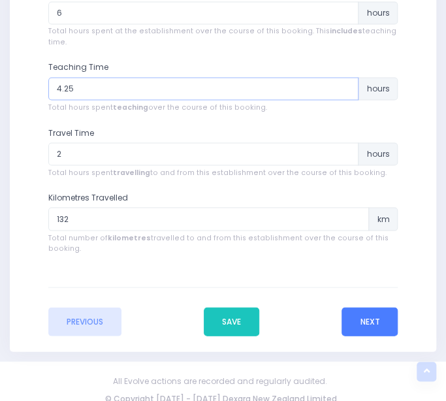
type input "4.25"
click at [375, 313] on button "Next" at bounding box center [369, 321] width 56 height 29
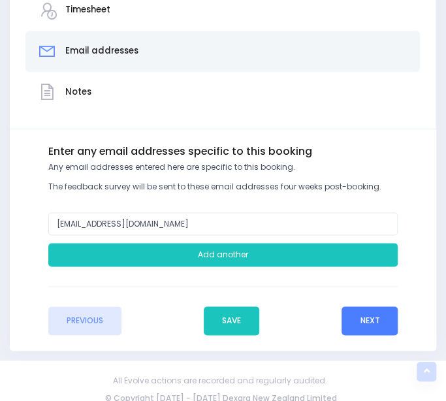
scroll to position [335, 0]
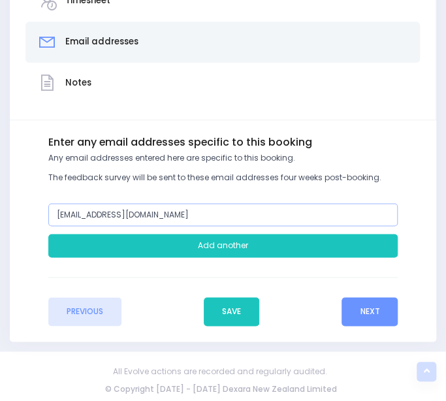
drag, startPoint x: 81, startPoint y: 213, endPoint x: 0, endPoint y: 217, distance: 81.0
click at [0, 217] on div "Establishment and contact details Booking details Students" at bounding box center [223, 70] width 446 height 541
type input "[US_STATE][EMAIL_ADDRESS][DOMAIN_NAME]"
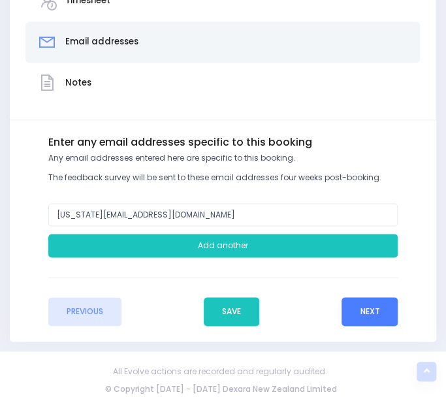
click at [388, 315] on button "Next" at bounding box center [369, 311] width 56 height 29
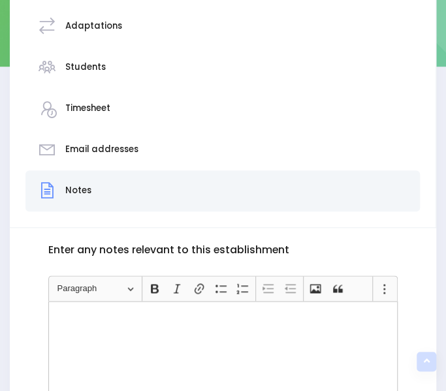
scroll to position [234, 0]
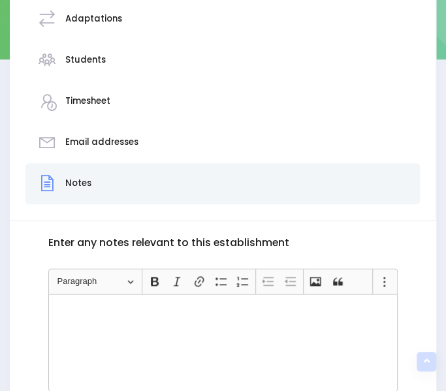
click at [279, 346] on div "Rich Text Editor, main" at bounding box center [223, 343] width 350 height 98
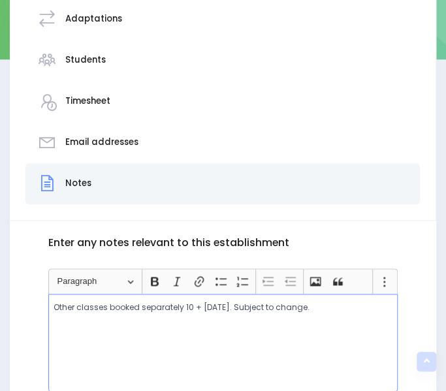
scroll to position [392, 0]
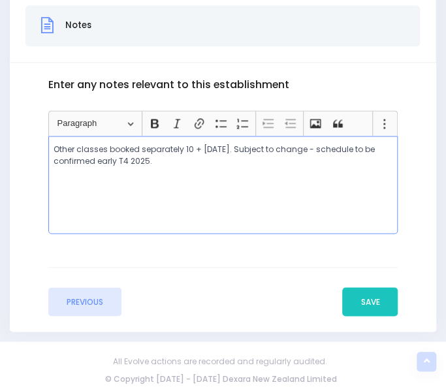
drag, startPoint x: 223, startPoint y: 162, endPoint x: 1, endPoint y: 147, distance: 222.4
click at [1, 147] on div "Establishment and contact details Booking details Students" at bounding box center [223, 37] width 446 height 589
copy p "Other classes booked separately 10 + 11 November. Subject to change - schedule …"
click at [376, 300] on button "Save" at bounding box center [369, 301] width 55 height 29
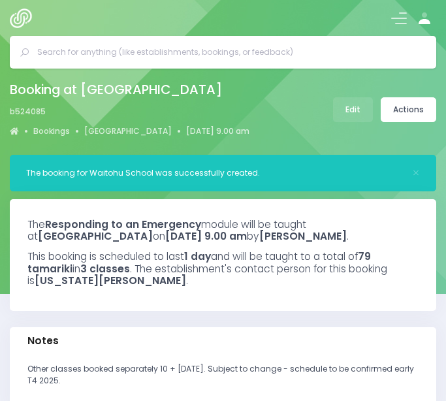
select select "5"
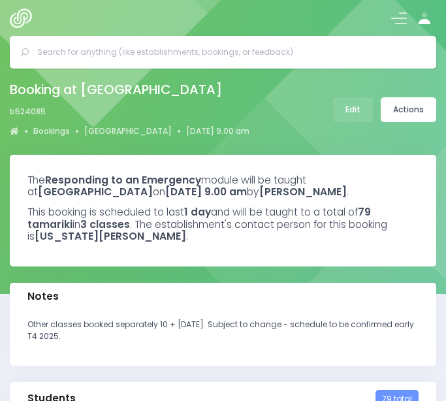
select select "5"
click at [13, 14] on img at bounding box center [24, 18] width 28 height 20
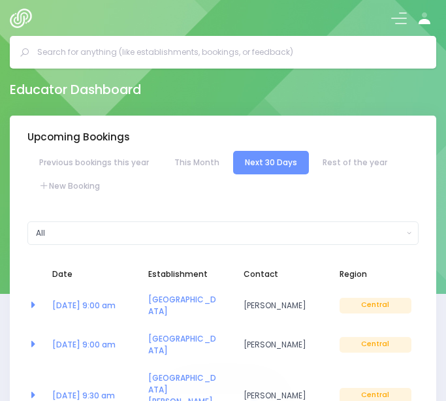
select select "5"
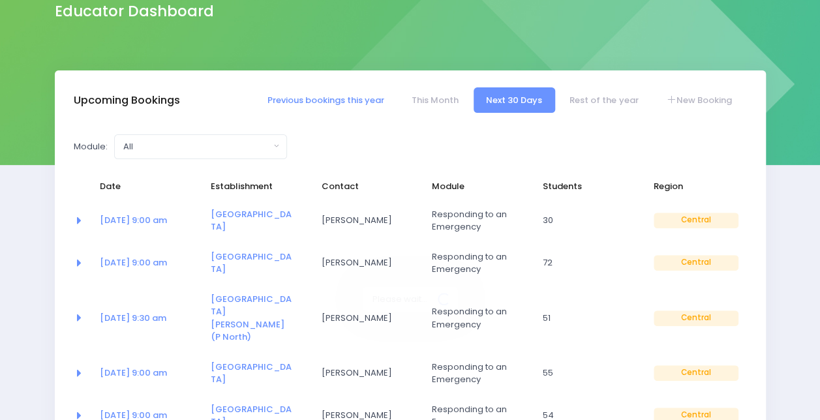
scroll to position [138, 0]
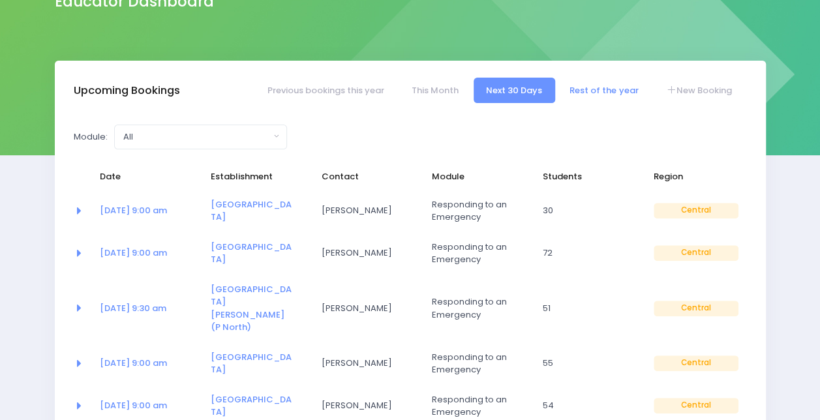
click at [445, 84] on link "Rest of the year" at bounding box center [604, 90] width 94 height 25
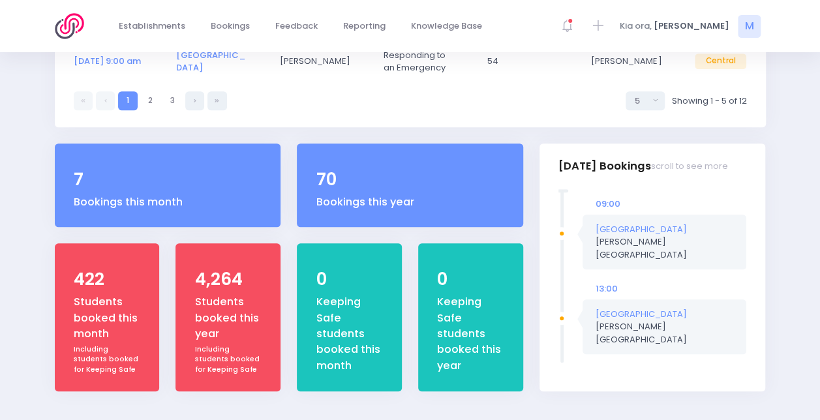
select select "5"
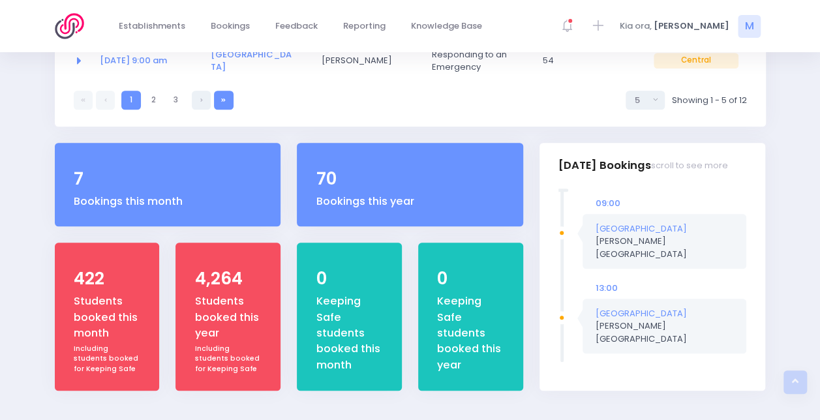
click at [228, 91] on link at bounding box center [223, 100] width 19 height 19
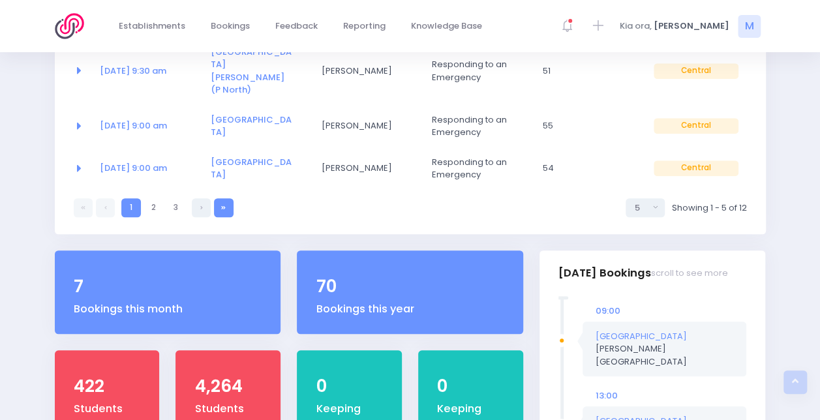
select select "5"
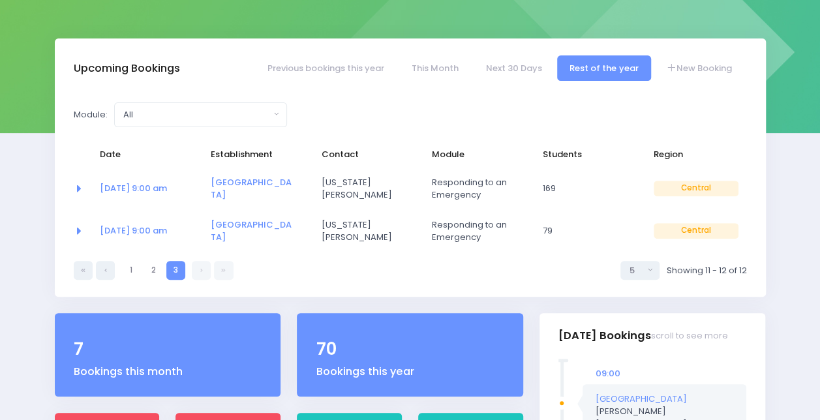
scroll to position [156, 0]
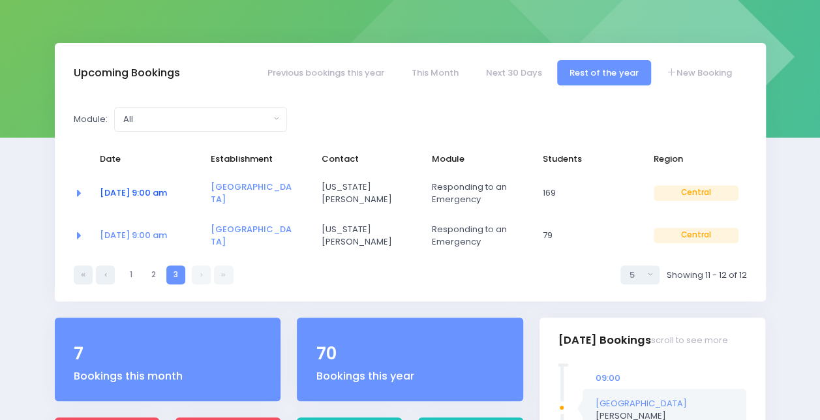
click at [146, 188] on link "10 Nov at 9:00 am" at bounding box center [133, 193] width 67 height 12
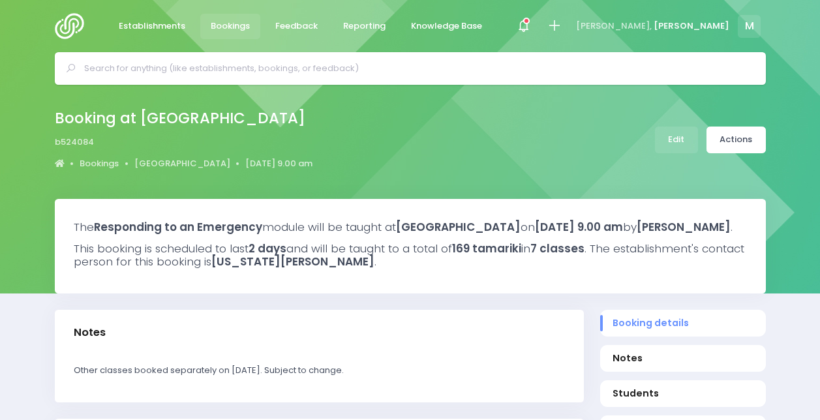
select select "5"
click at [677, 139] on link "Edit" at bounding box center [676, 140] width 43 height 27
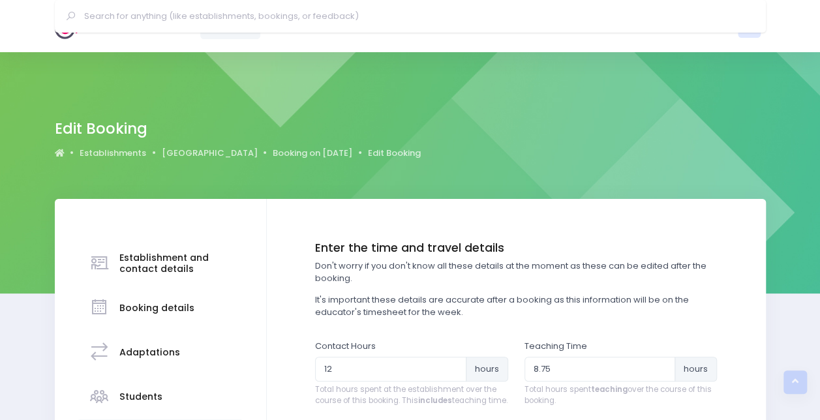
scroll to position [279, 0]
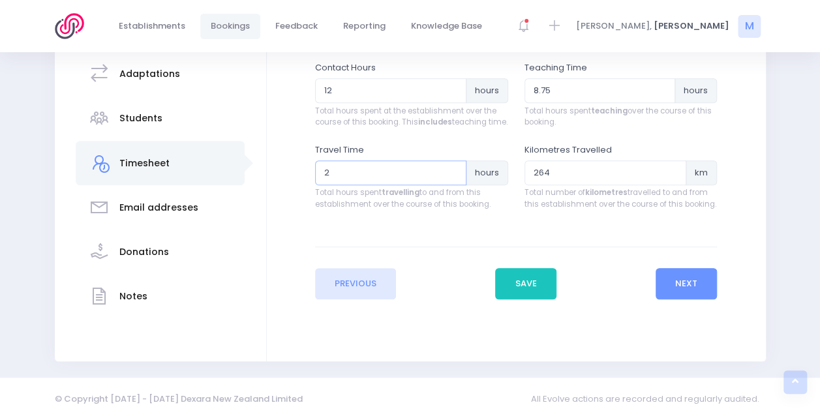
click at [351, 181] on input "2" at bounding box center [390, 173] width 151 height 25
type input "4"
click at [545, 298] on button "Save" at bounding box center [525, 283] width 61 height 31
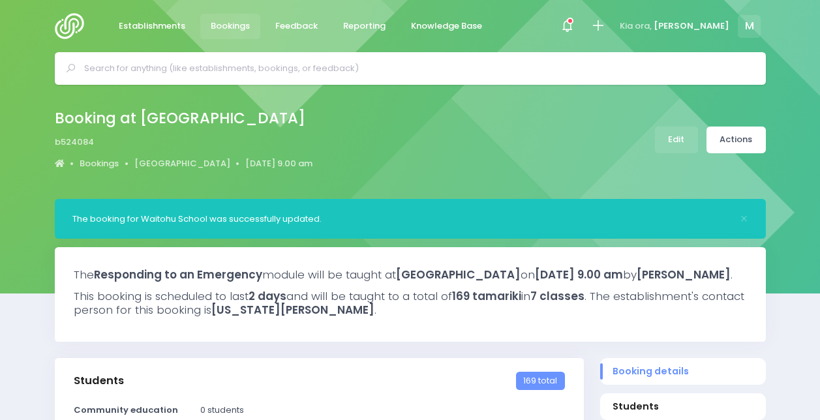
select select "5"
click at [666, 136] on link "Edit" at bounding box center [676, 140] width 43 height 27
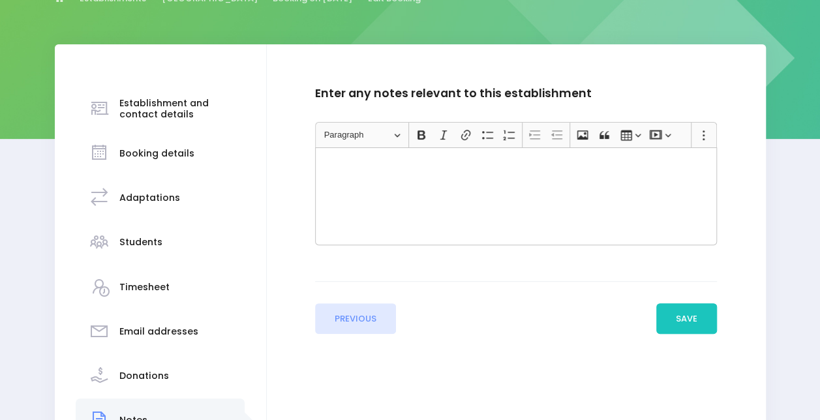
scroll to position [189, 0]
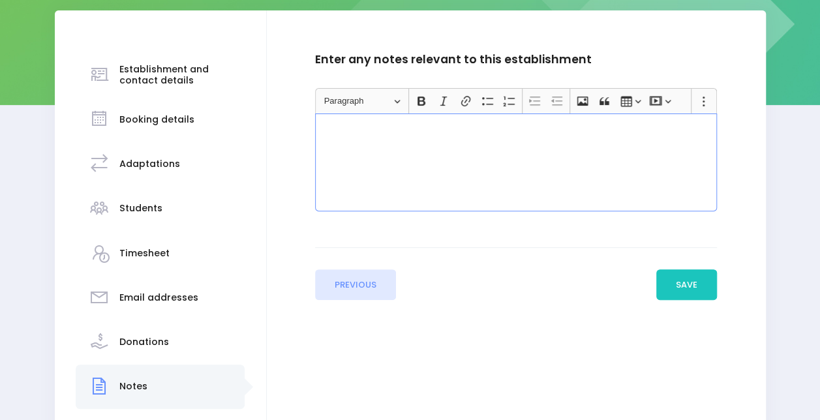
click at [399, 176] on div "Rich Text Editor, main" at bounding box center [516, 163] width 402 height 98
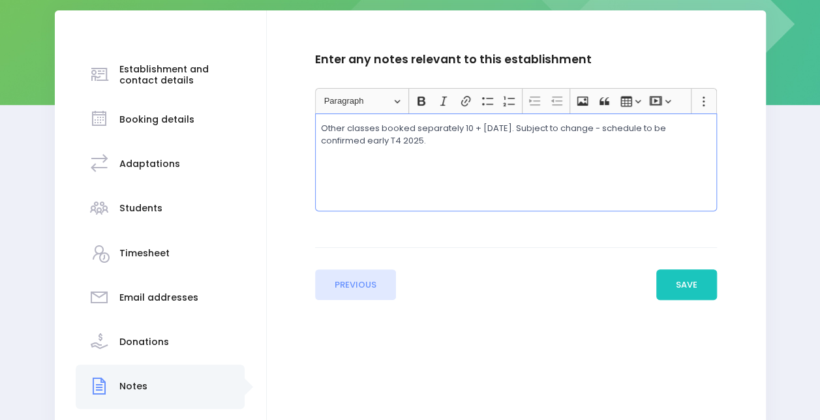
click at [486, 124] on p "Other classes booked separately 10 + 11 November. Subject to change - schedule …" at bounding box center [516, 134] width 391 height 25
click at [694, 288] on button "Save" at bounding box center [686, 285] width 61 height 31
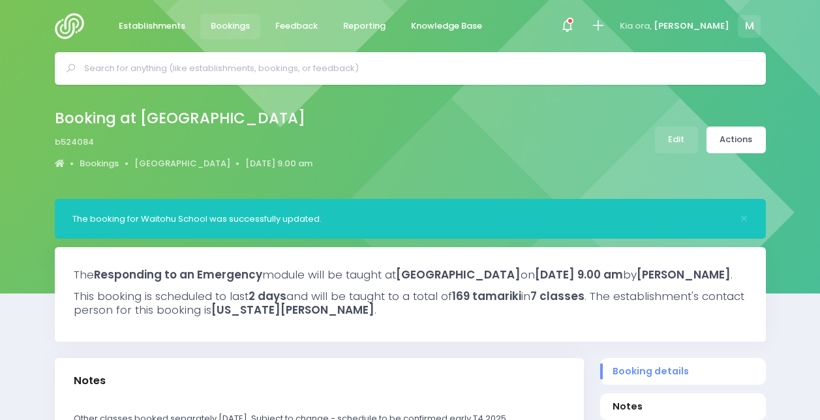
select select "5"
